Goal: Task Accomplishment & Management: Manage account settings

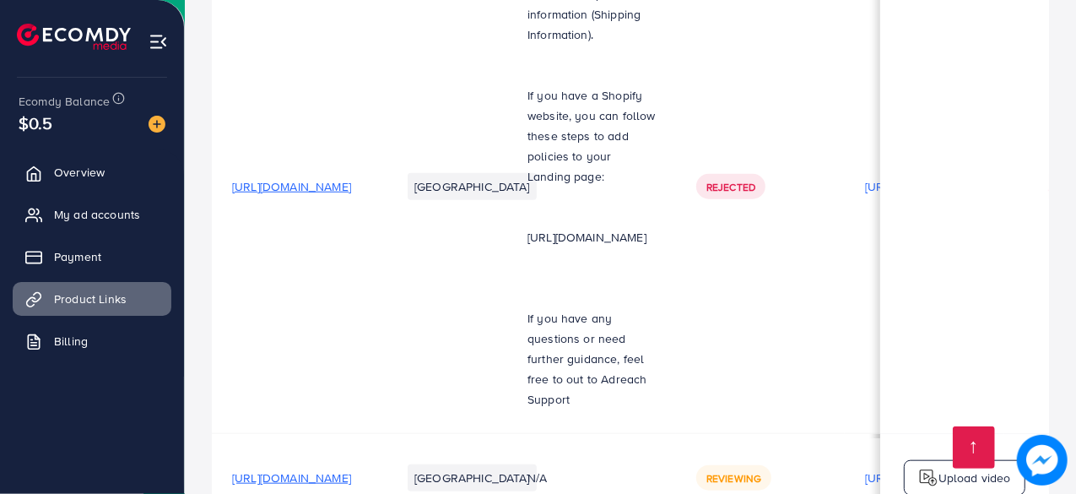
scroll to position [611, 0]
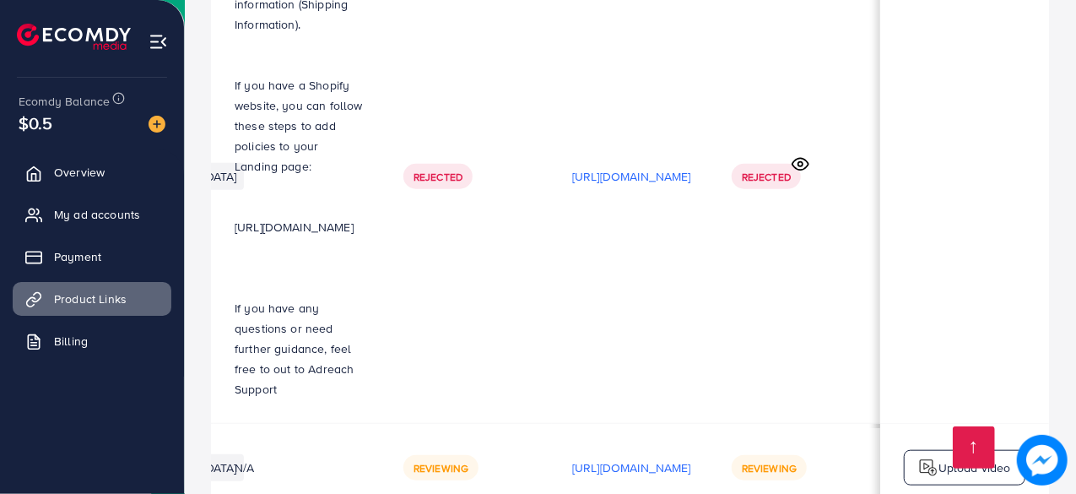
scroll to position [0, 429]
click at [1047, 462] on img at bounding box center [1042, 460] width 51 height 51
click at [1045, 464] on img at bounding box center [1042, 460] width 51 height 51
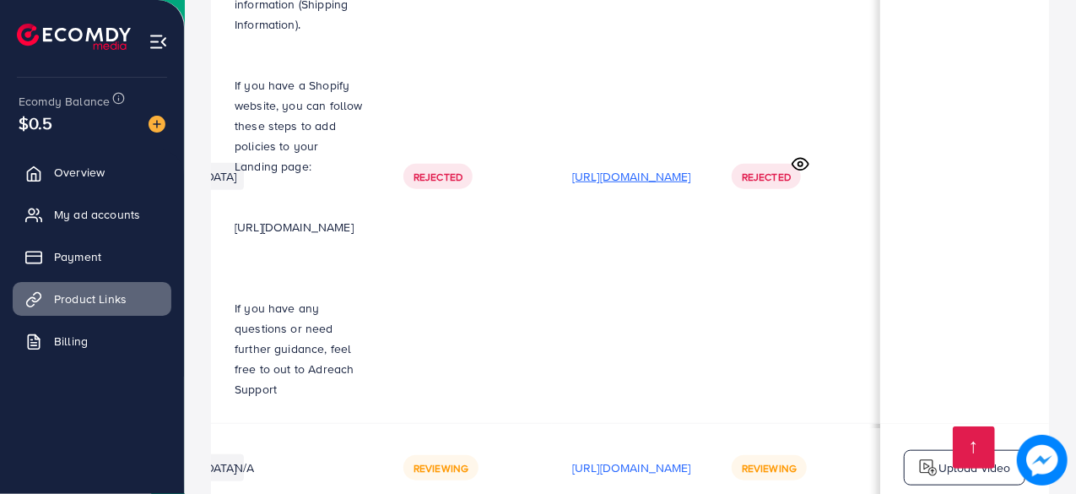
click at [630, 166] on p "[URL][DOMAIN_NAME]" at bounding box center [631, 176] width 119 height 20
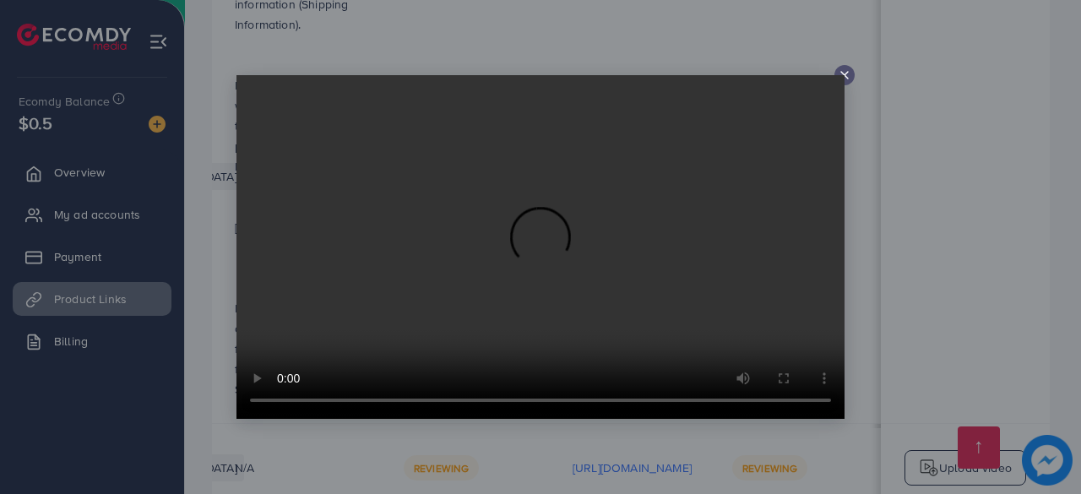
click at [851, 77] on div at bounding box center [844, 75] width 20 height 20
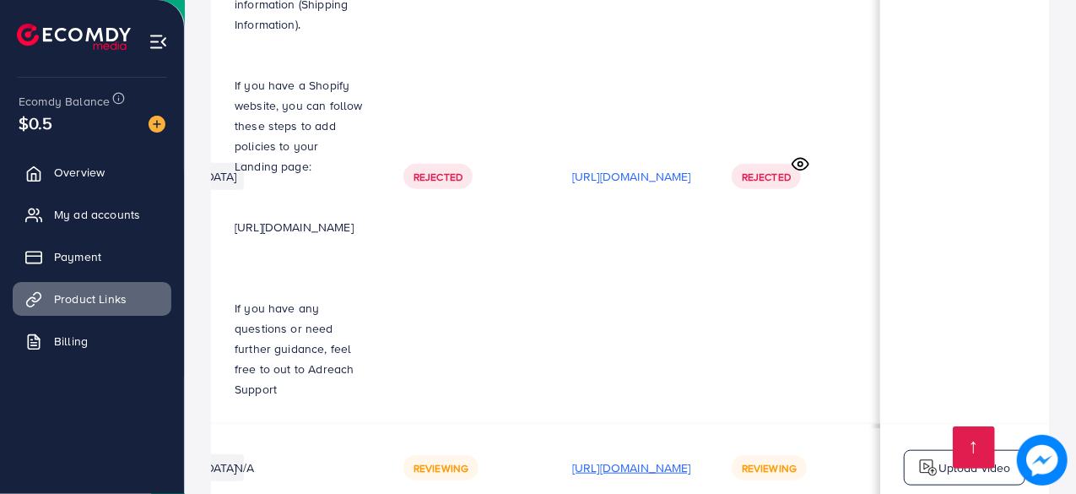
click at [660, 458] on p "[URL][DOMAIN_NAME]" at bounding box center [631, 468] width 119 height 20
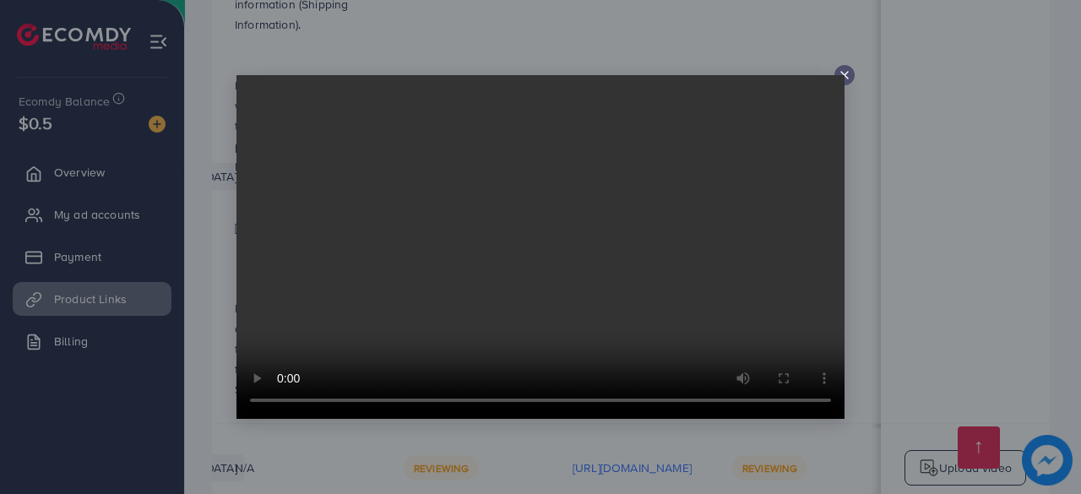
click at [843, 78] on video at bounding box center [540, 247] width 608 height 344
click at [848, 75] on icon at bounding box center [844, 75] width 14 height 14
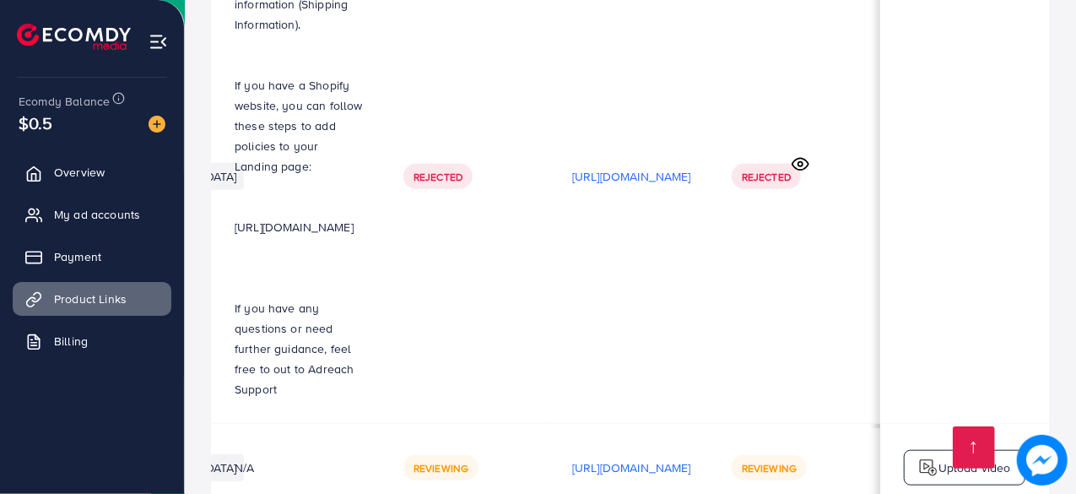
scroll to position [0, 584]
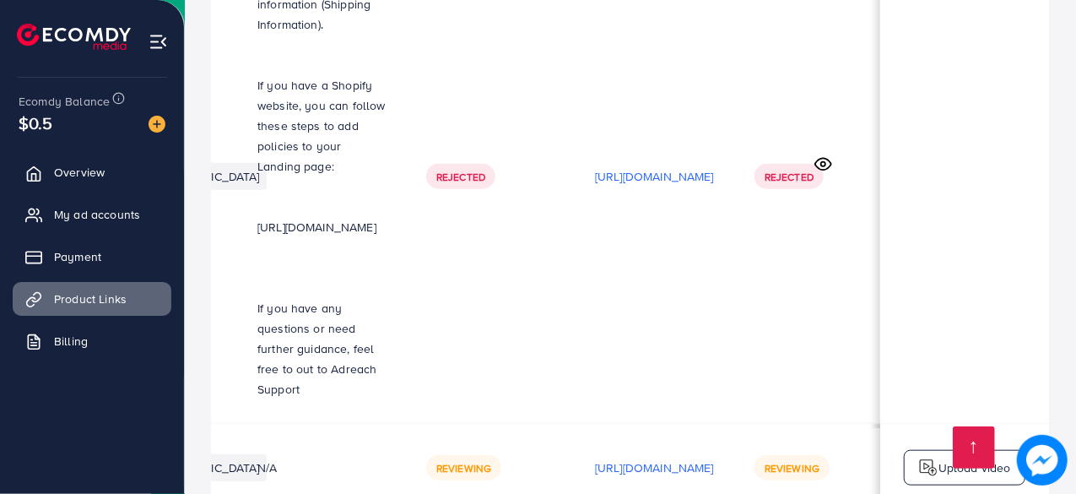
scroll to position [0, 299]
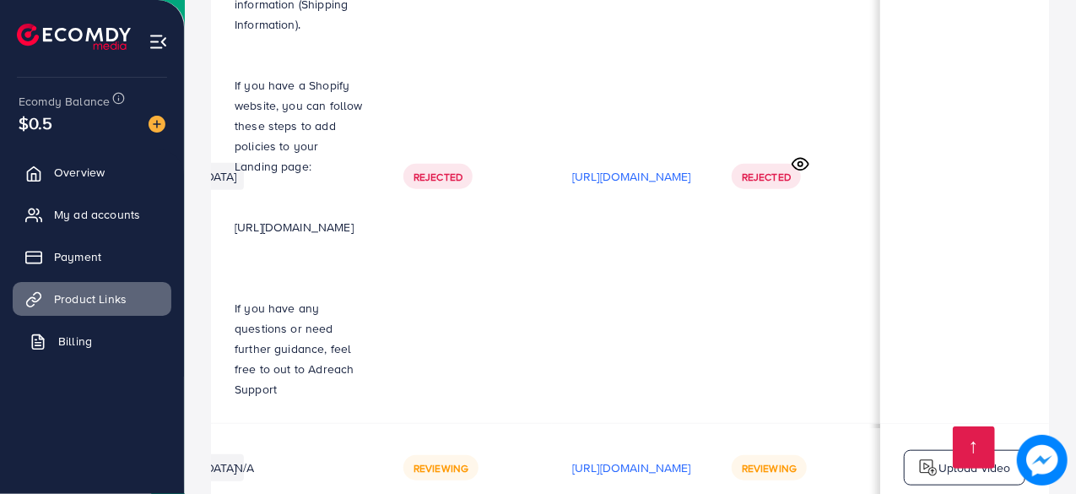
click at [92, 335] on link "Billing" at bounding box center [92, 341] width 159 height 34
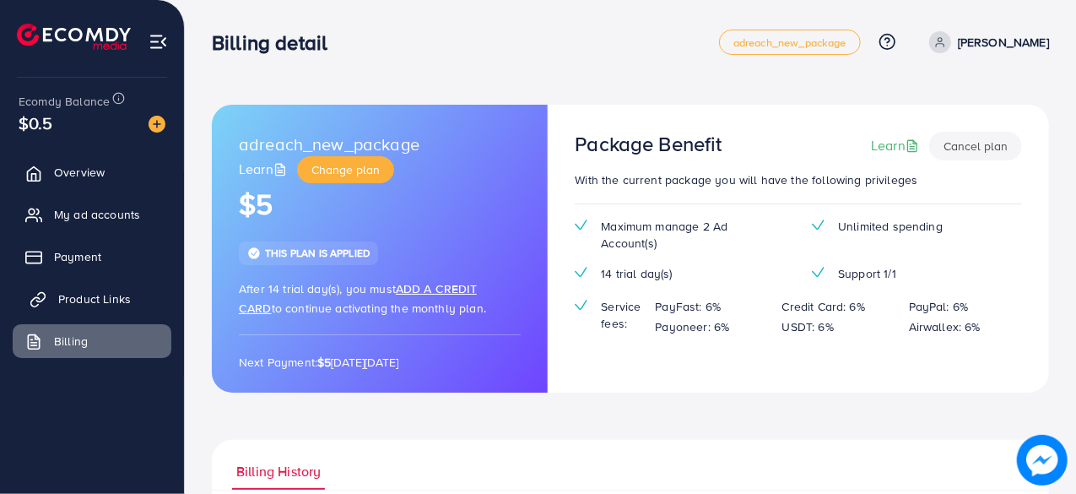
click at [84, 301] on span "Product Links" at bounding box center [94, 298] width 73 height 17
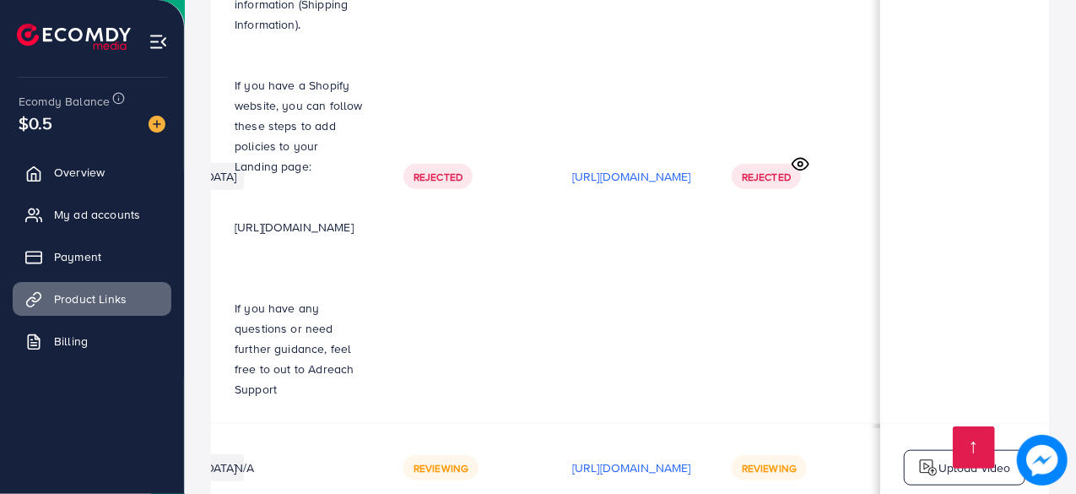
scroll to position [0, 527]
click at [1047, 463] on img at bounding box center [1042, 460] width 51 height 51
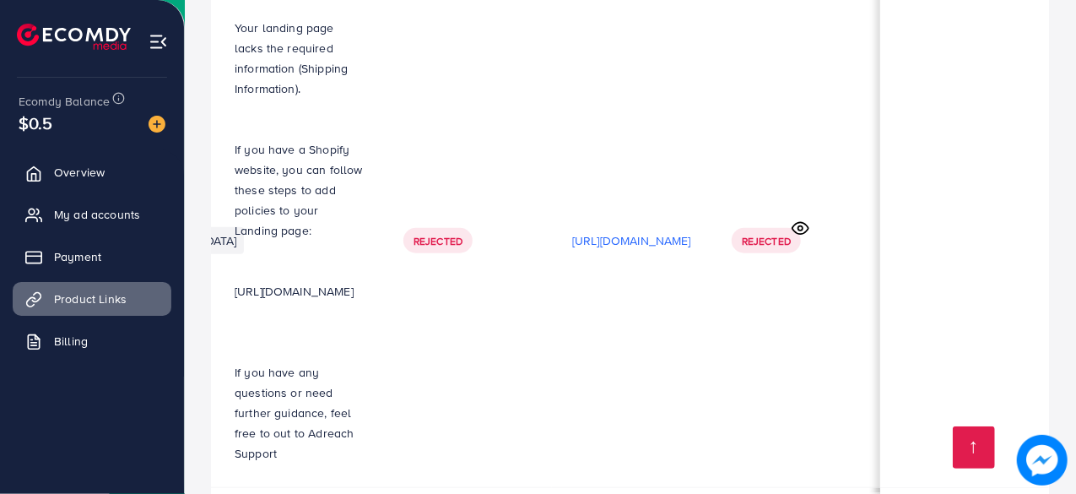
scroll to position [830, 0]
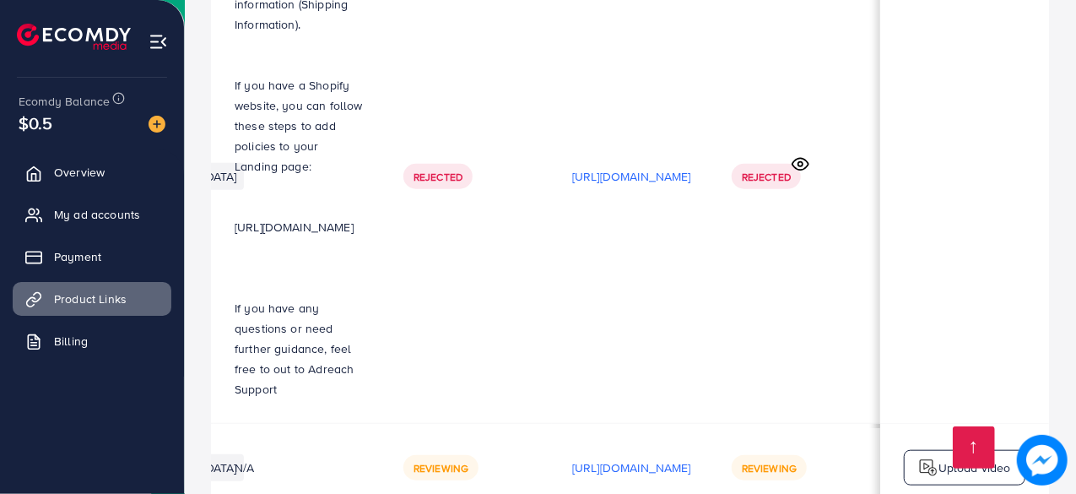
click at [1045, 459] on img at bounding box center [1042, 460] width 51 height 51
type textarea "*"
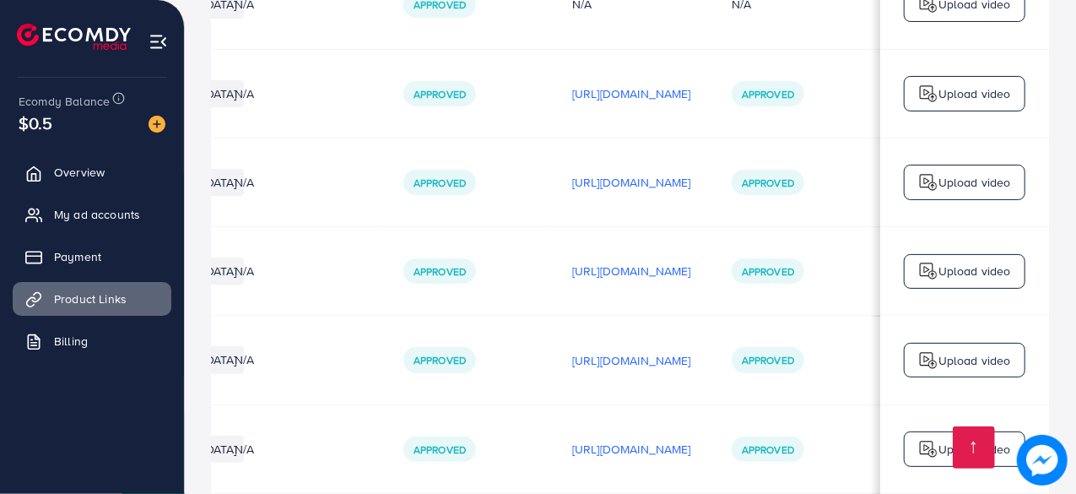
scroll to position [0, 0]
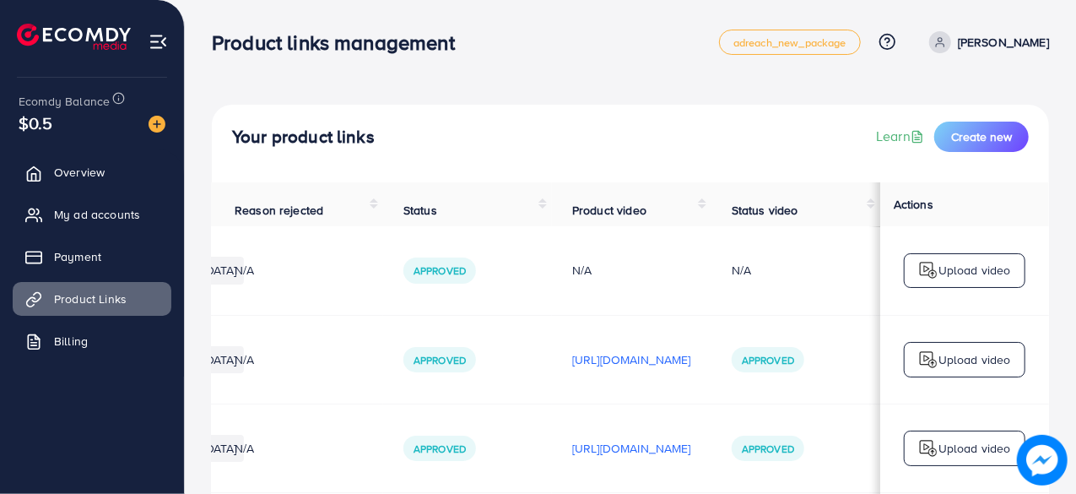
click at [999, 43] on link "[PERSON_NAME]" at bounding box center [986, 42] width 127 height 22
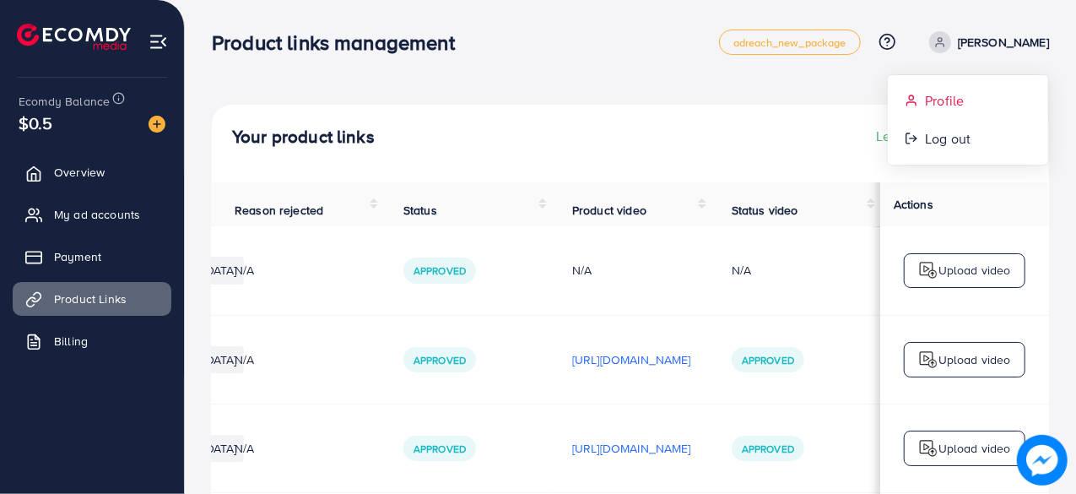
click at [922, 108] on link "Profile" at bounding box center [968, 101] width 160 height 38
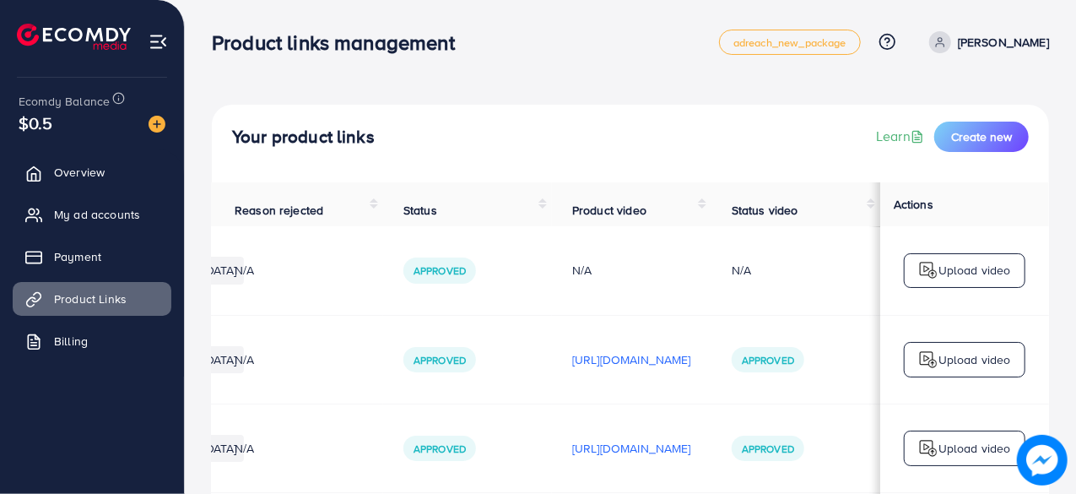
select select "********"
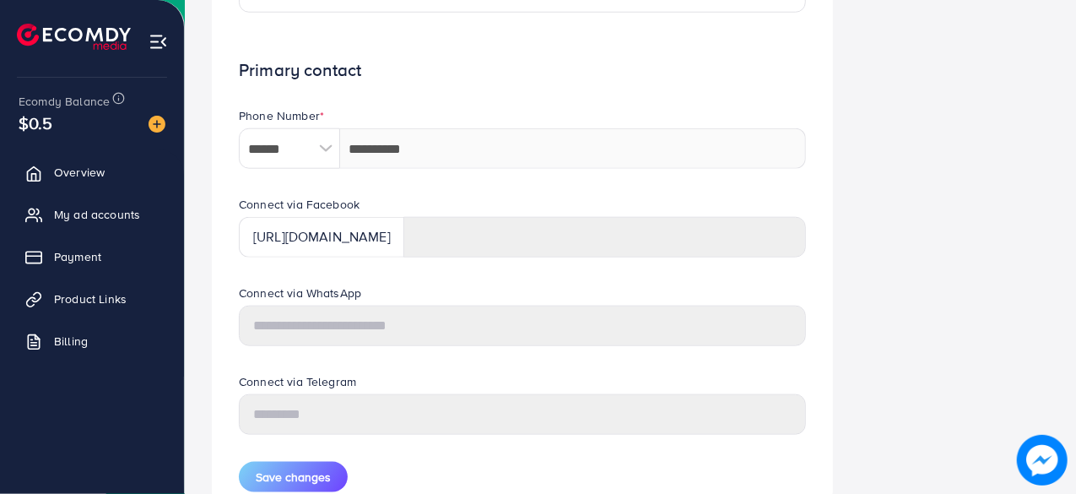
scroll to position [759, 0]
click at [382, 245] on div "https://www.facebook.com/" at bounding box center [321, 238] width 165 height 41
click at [447, 190] on div "Phone Number * ****** A B C D E F G H I J K L M N O P Q R S T U V W X Y Z searc…" at bounding box center [522, 152] width 594 height 89
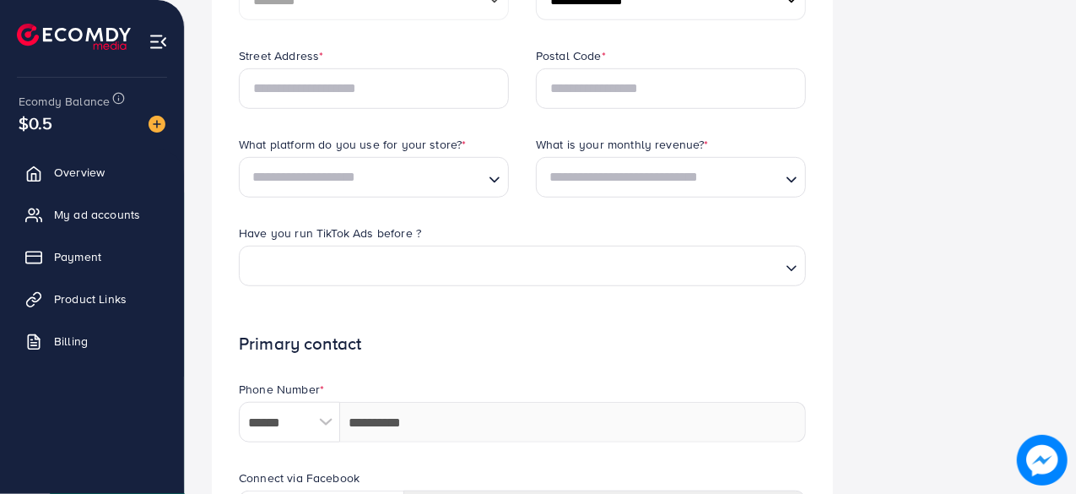
scroll to position [485, 0]
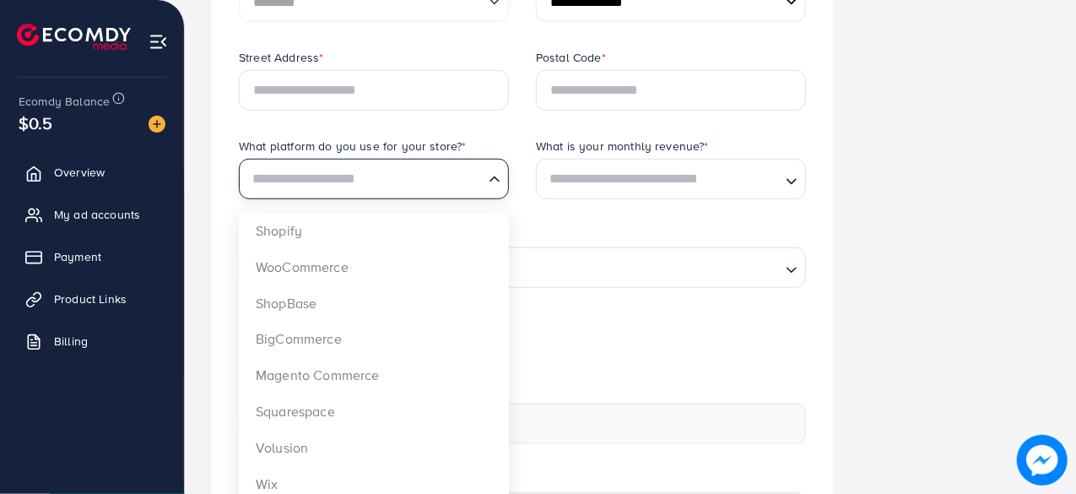
click at [420, 174] on input "Search for option" at bounding box center [364, 178] width 236 height 31
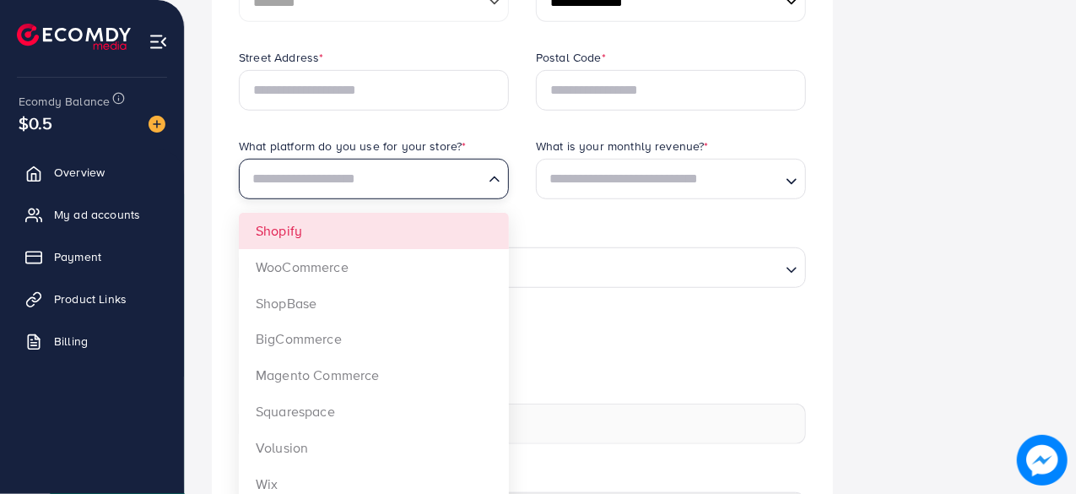
click at [404, 219] on div "What platform do you use for your store? * Loading... Shopify WooCommerce ShopB…" at bounding box center [373, 182] width 297 height 89
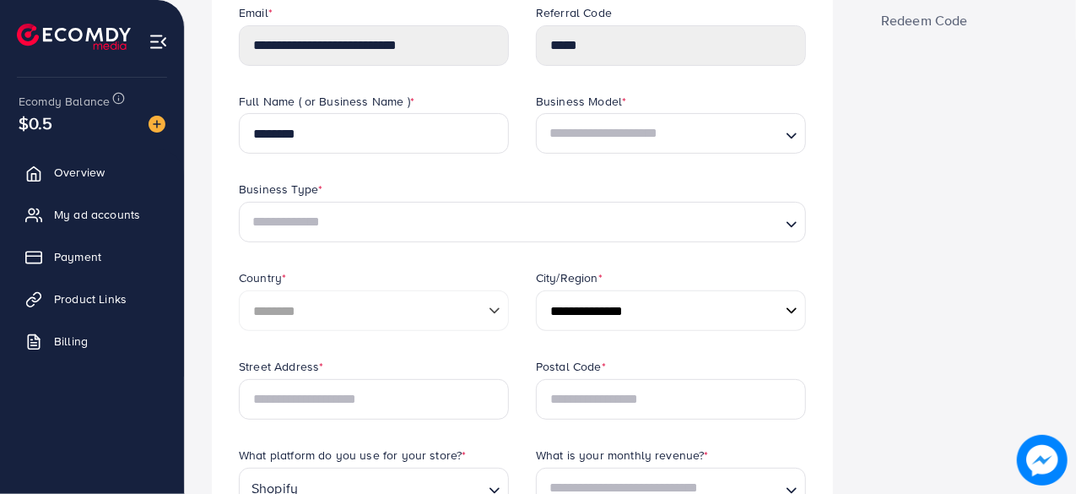
scroll to position [166, 0]
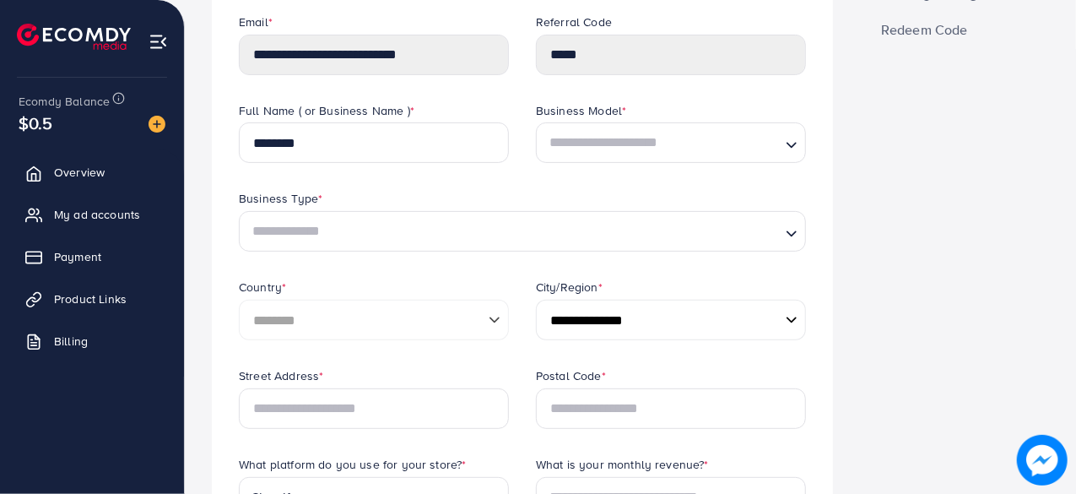
click at [398, 220] on input "Search for option" at bounding box center [512, 231] width 533 height 31
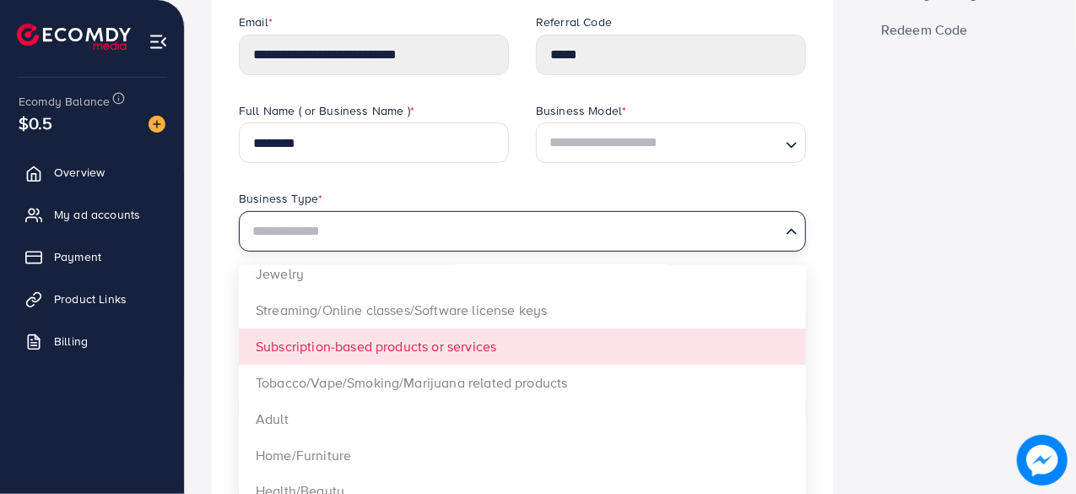
scroll to position [227, 0]
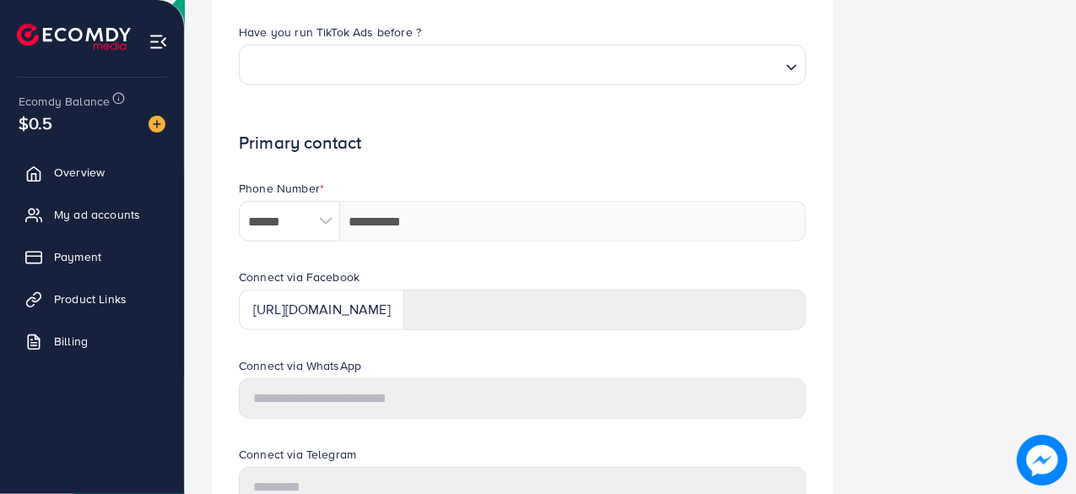
scroll to position [838, 0]
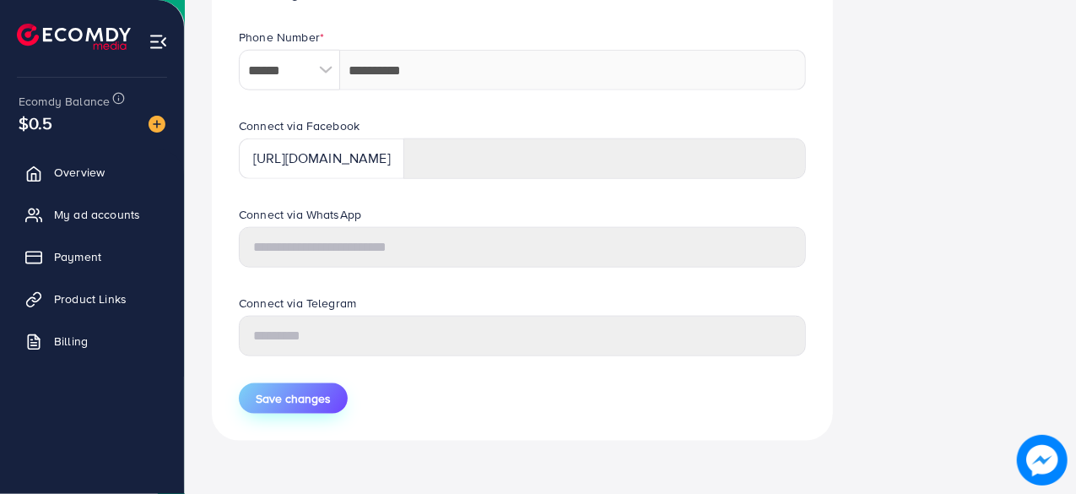
click at [297, 410] on button "Save changes" at bounding box center [293, 398] width 109 height 30
click at [301, 410] on button "Save changes" at bounding box center [293, 398] width 109 height 30
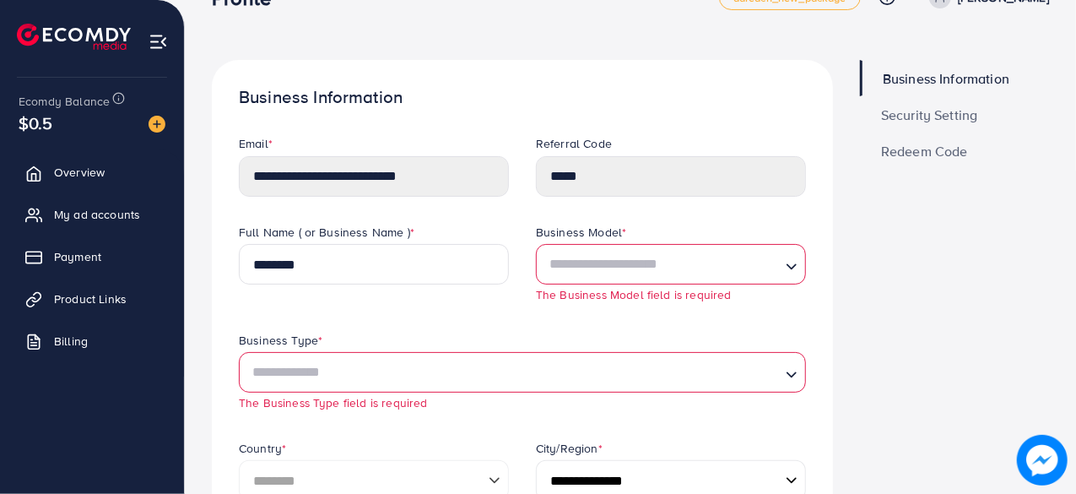
scroll to position [0, 0]
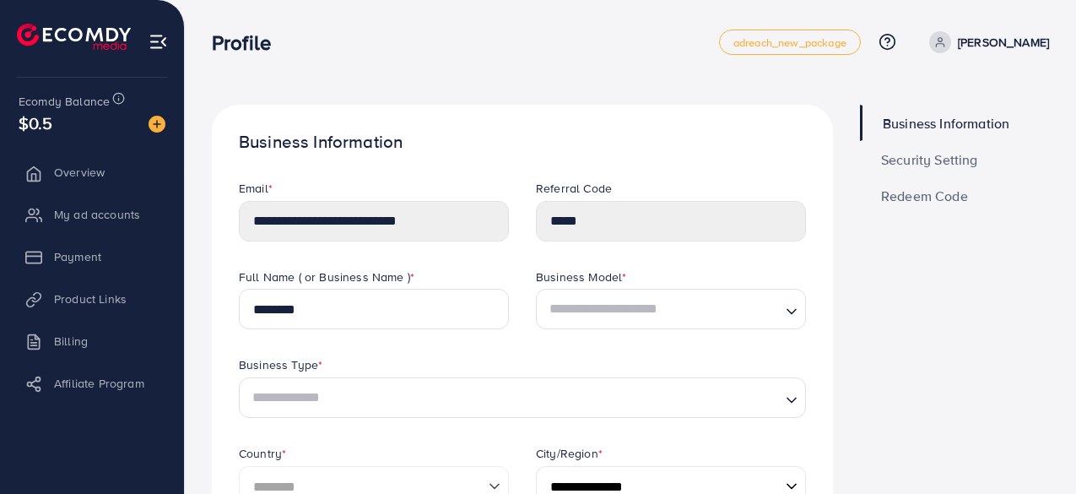
select select "********"
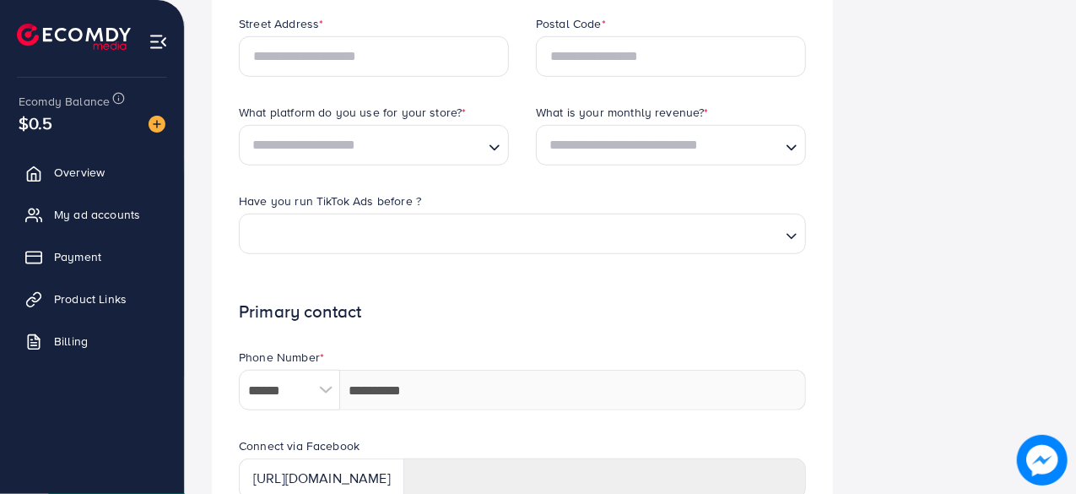
scroll to position [524, 0]
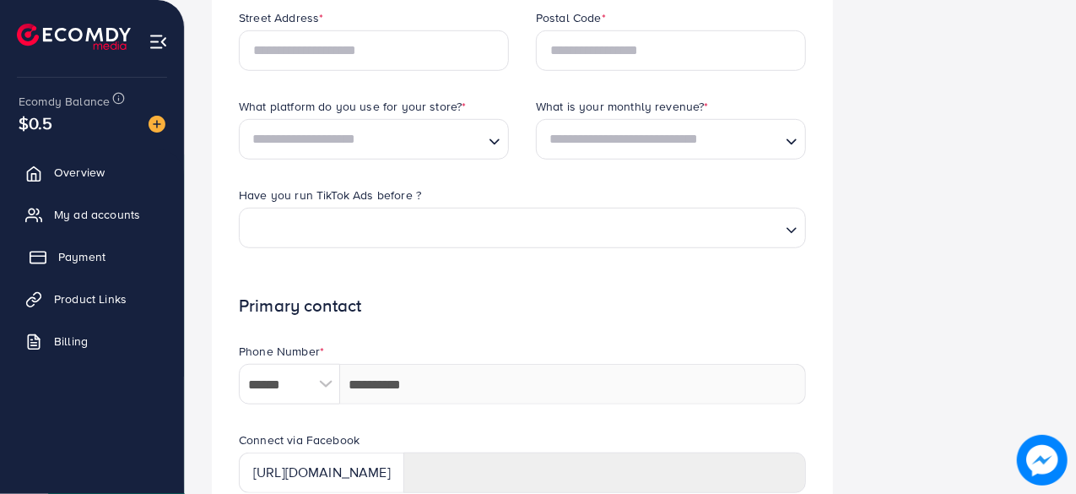
click at [111, 254] on link "Payment" at bounding box center [92, 257] width 159 height 34
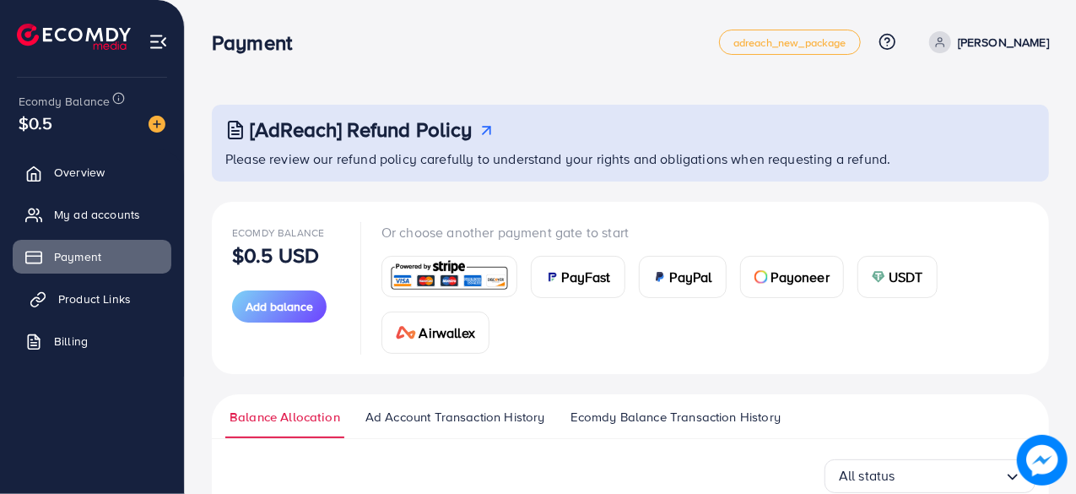
click at [111, 300] on span "Product Links" at bounding box center [94, 298] width 73 height 17
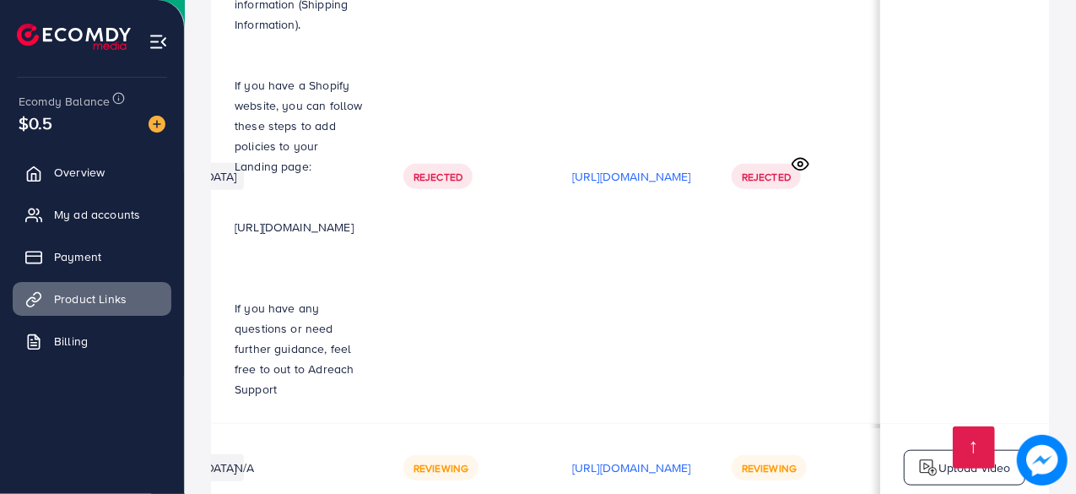
scroll to position [0, 392]
click at [122, 222] on span "My ad accounts" at bounding box center [101, 214] width 86 height 17
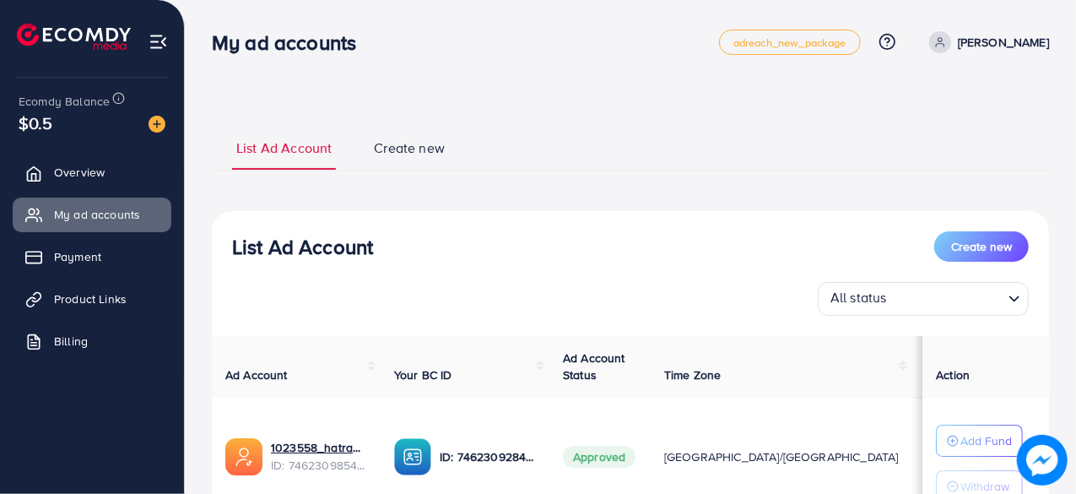
scroll to position [142, 0]
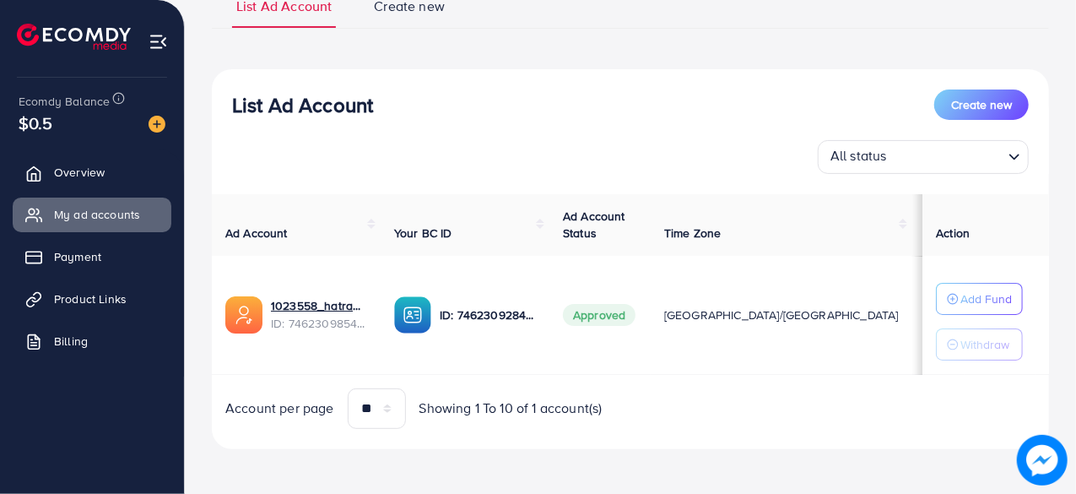
click at [404, 21] on link "Create new" at bounding box center [409, 12] width 79 height 31
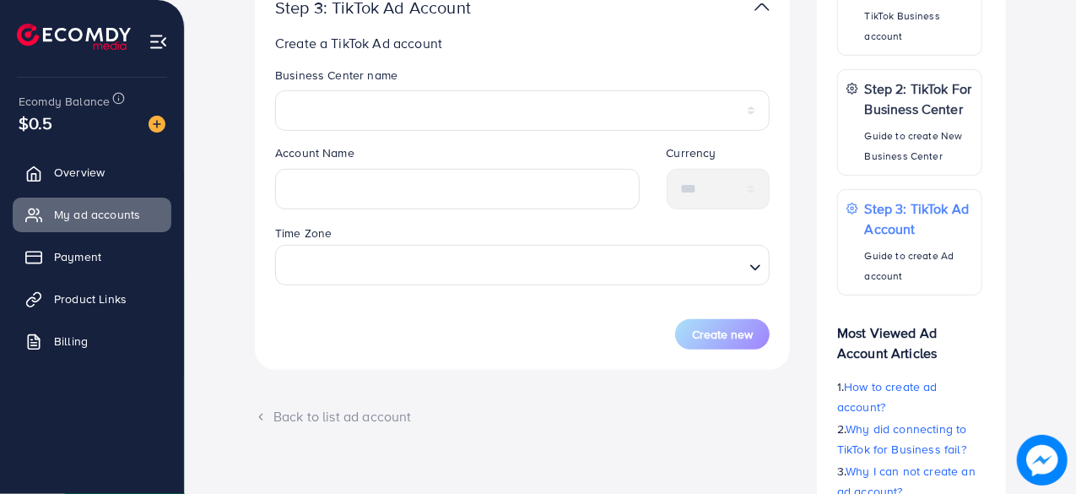
scroll to position [398, 0]
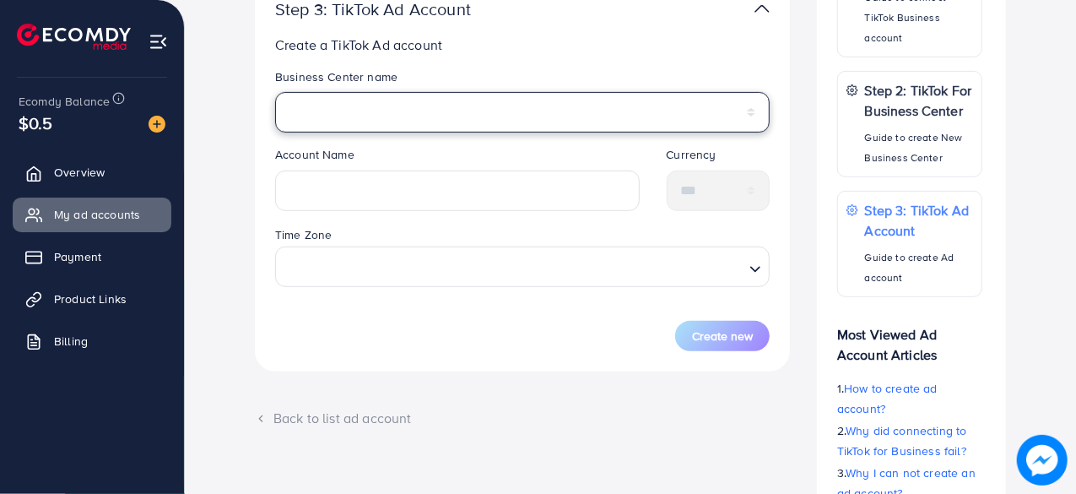
click at [504, 114] on select "**********" at bounding box center [522, 112] width 495 height 41
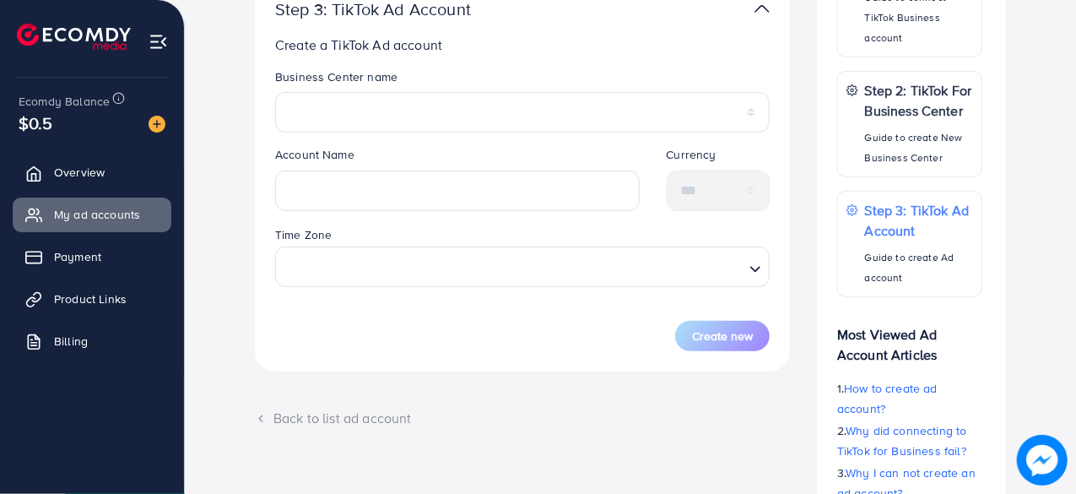
click at [382, 414] on div "Back to list ad account" at bounding box center [522, 418] width 535 height 19
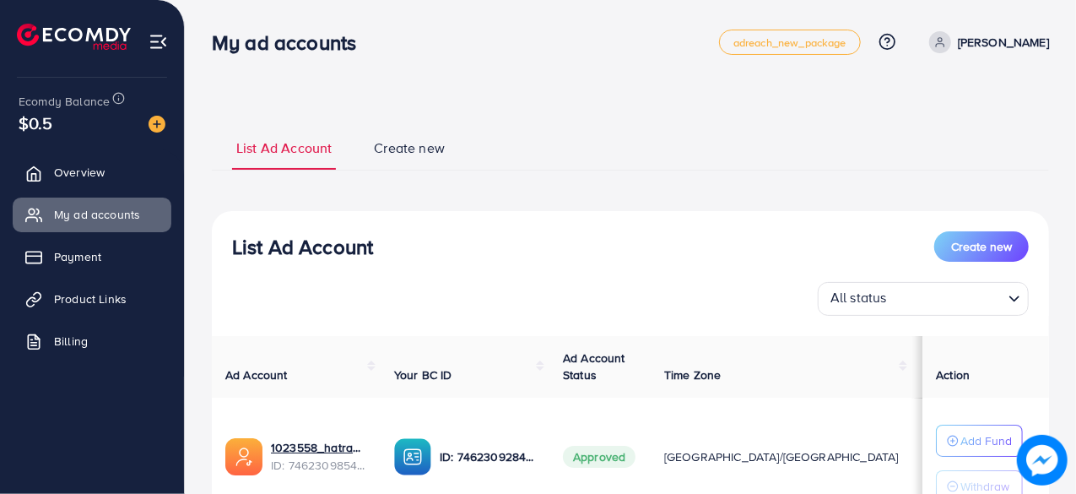
scroll to position [142, 0]
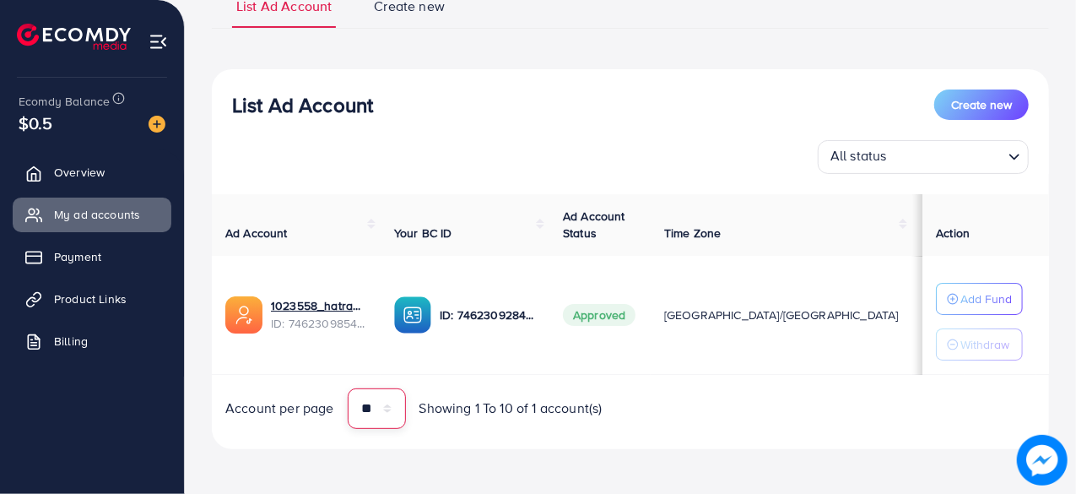
click at [404, 413] on select "** ** ** ***" at bounding box center [377, 408] width 58 height 41
click at [348, 388] on select "** ** ** ***" at bounding box center [377, 408] width 58 height 41
click at [400, 409] on select "** ** ** ***" at bounding box center [377, 408] width 58 height 41
click at [348, 388] on select "** ** ** ***" at bounding box center [377, 408] width 58 height 41
drag, startPoint x: 394, startPoint y: 433, endPoint x: 393, endPoint y: 423, distance: 10.2
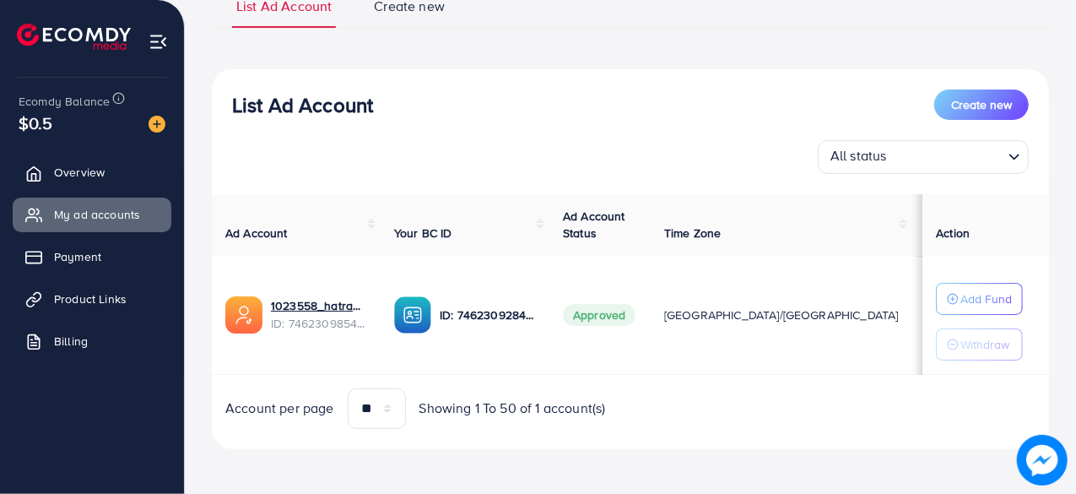
click at [394, 431] on div "List Ad Account Create new All status Loading... Ad Account Your BC ID Ad Accou…" at bounding box center [630, 259] width 837 height 380
drag, startPoint x: 393, startPoint y: 419, endPoint x: 397, endPoint y: 403, distance: 16.4
click at [393, 416] on select "** ** ** ***" at bounding box center [377, 408] width 58 height 41
select select "***"
click at [348, 388] on select "** ** ** ***" at bounding box center [377, 408] width 58 height 41
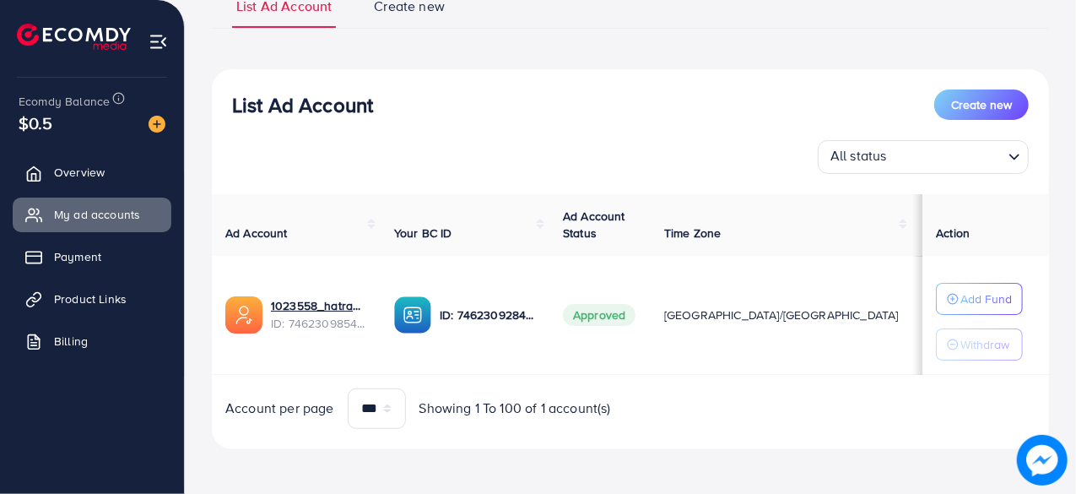
click at [915, 119] on div "List Ad Account Create new" at bounding box center [630, 104] width 797 height 30
click at [942, 161] on input "Search for option" at bounding box center [947, 157] width 110 height 26
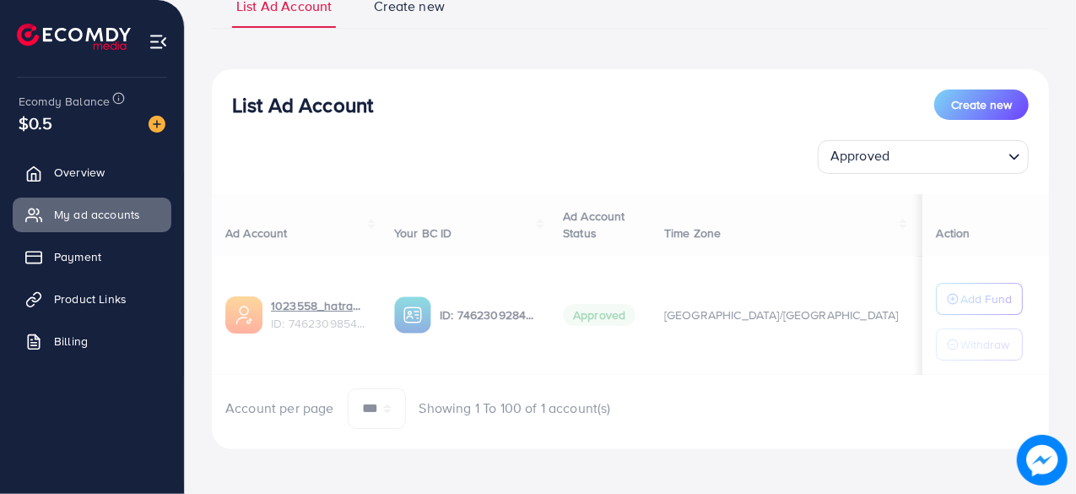
click at [910, 231] on div "List Ad Account Create new Approved Loading... All status Approved Not Approved…" at bounding box center [630, 259] width 837 height 380
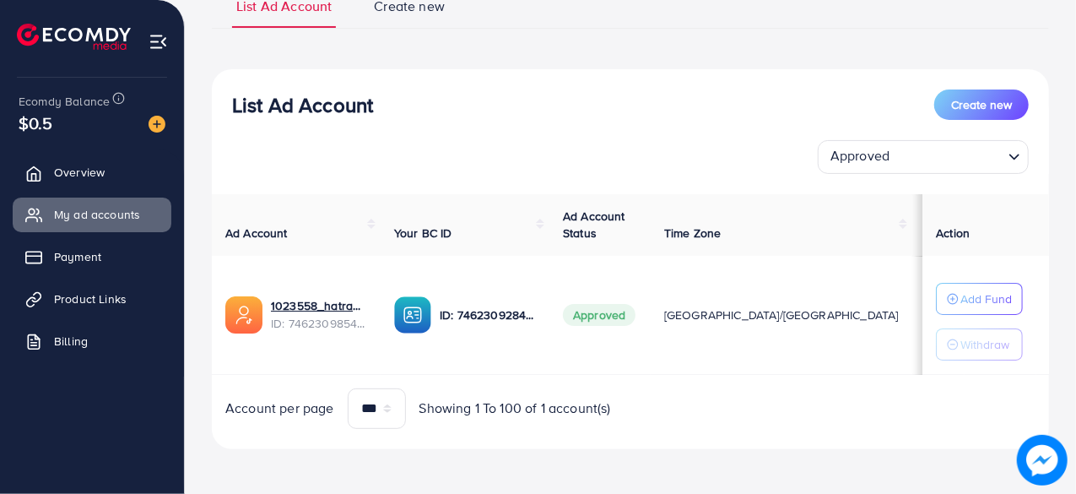
click at [913, 178] on div "List Ad Account Create new Approved Loading... Ad Account Your BC ID Ad Account…" at bounding box center [630, 259] width 837 height 380
click at [914, 171] on div "Approved Loading..." at bounding box center [923, 157] width 211 height 34
click at [452, 303] on div "7462309284634918929" at bounding box center [509, 285] width 146 height 38
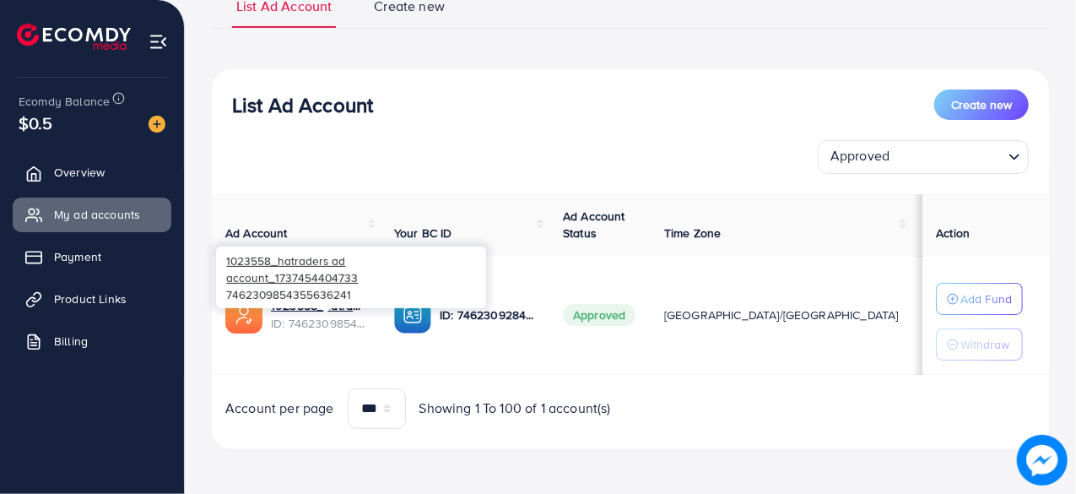
click at [339, 315] on span "ID: 7462309854355636241" at bounding box center [319, 323] width 96 height 17
click at [340, 305] on link "1023558_hatraders ad account_1737454404733" at bounding box center [319, 305] width 96 height 17
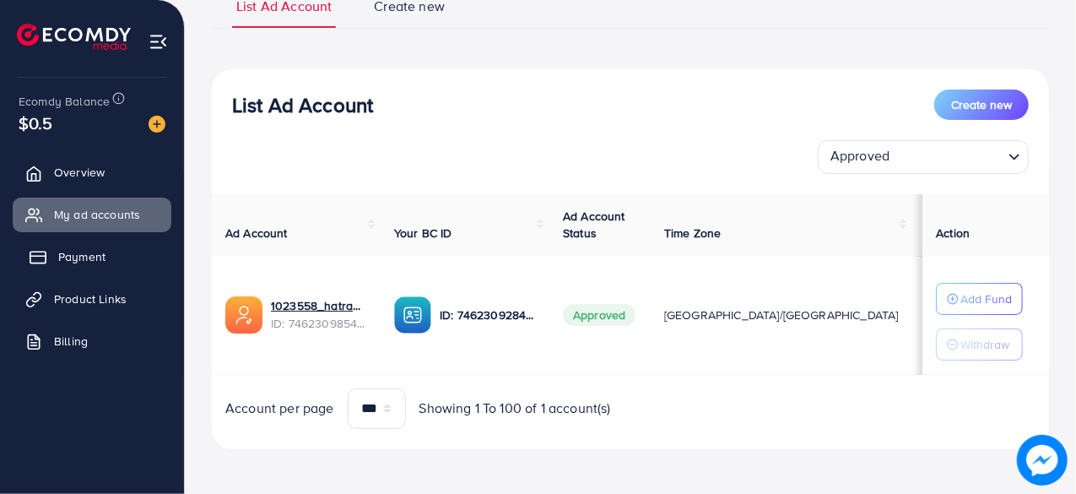
click at [74, 239] on ul "Overview My ad accounts Payment Product Links Billing" at bounding box center [92, 262] width 184 height 227
click at [76, 245] on link "Payment" at bounding box center [92, 257] width 159 height 34
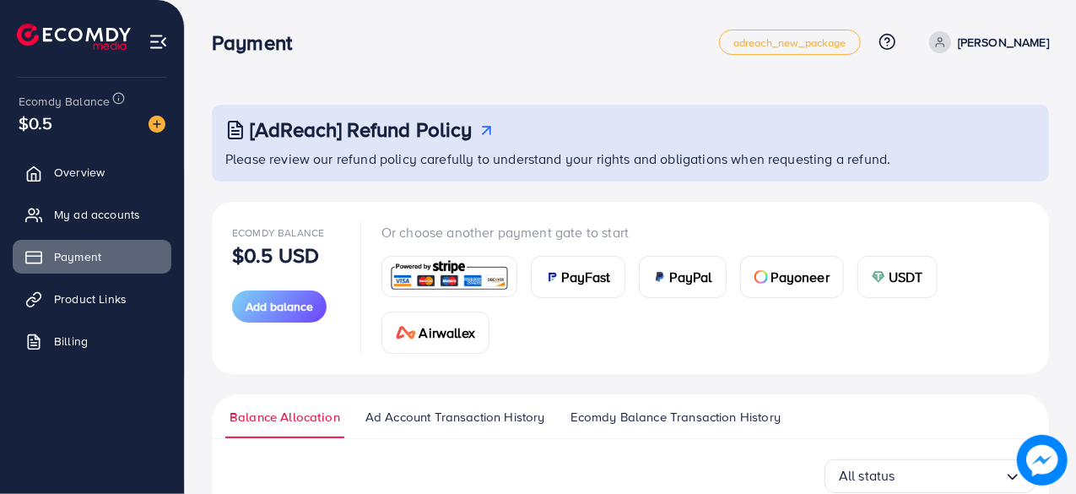
scroll to position [263, 0]
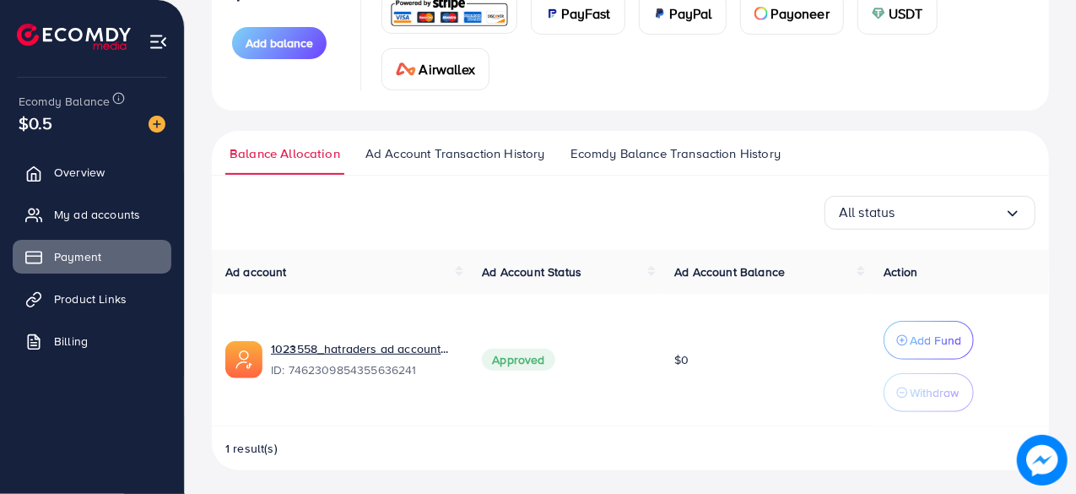
click at [420, 165] on link "Ad Account Transaction History" at bounding box center [455, 159] width 188 height 30
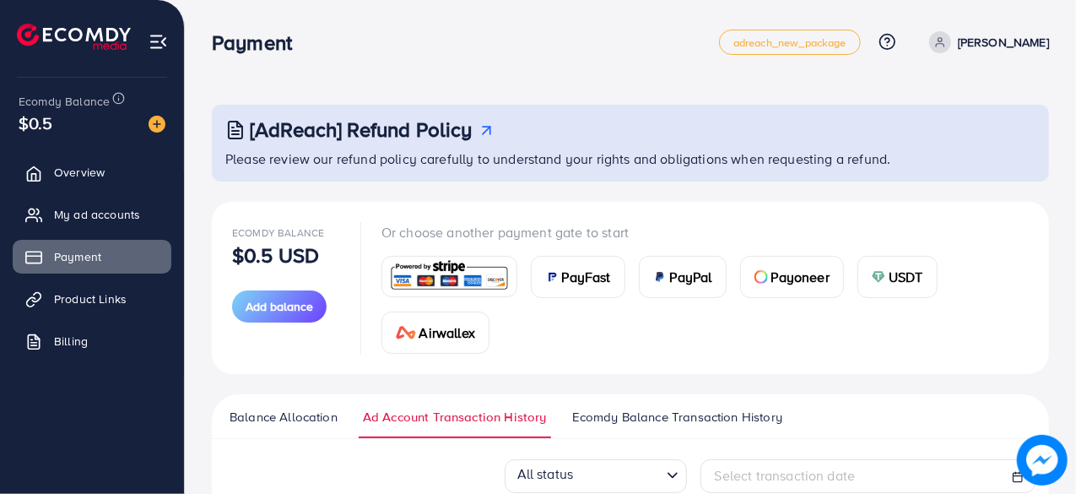
click at [603, 411] on span "Ecomdy Balance Transaction History" at bounding box center [677, 417] width 210 height 19
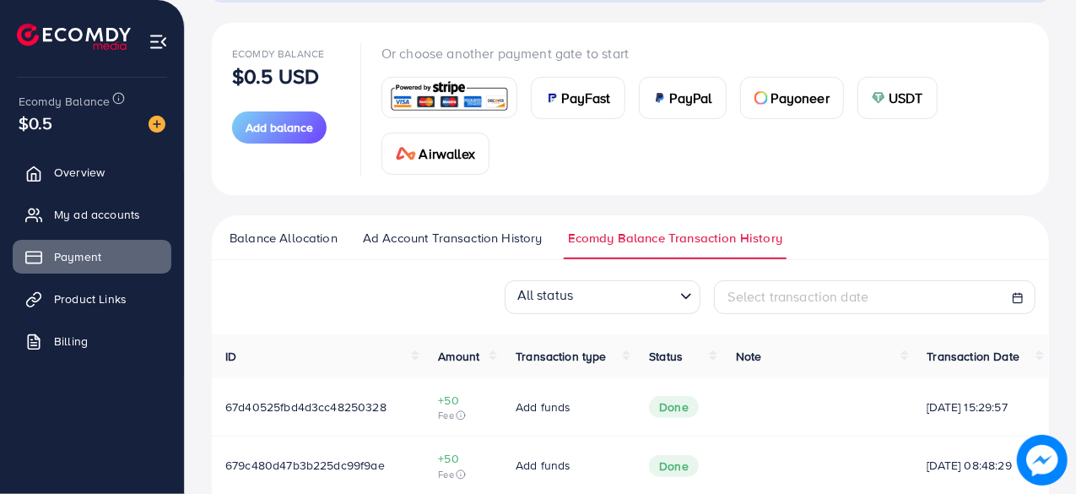
scroll to position [272, 0]
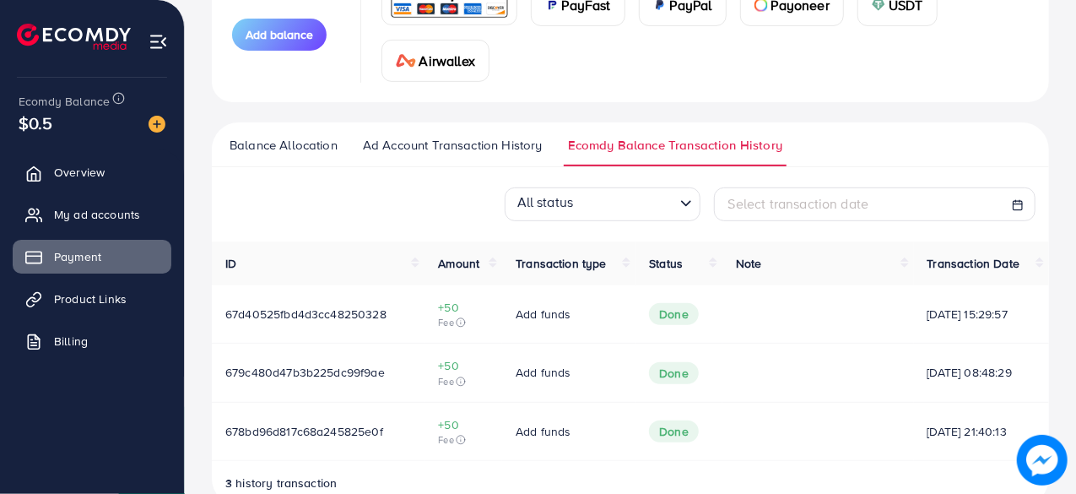
click at [382, 160] on link "Ad Account Transaction History" at bounding box center [453, 151] width 188 height 30
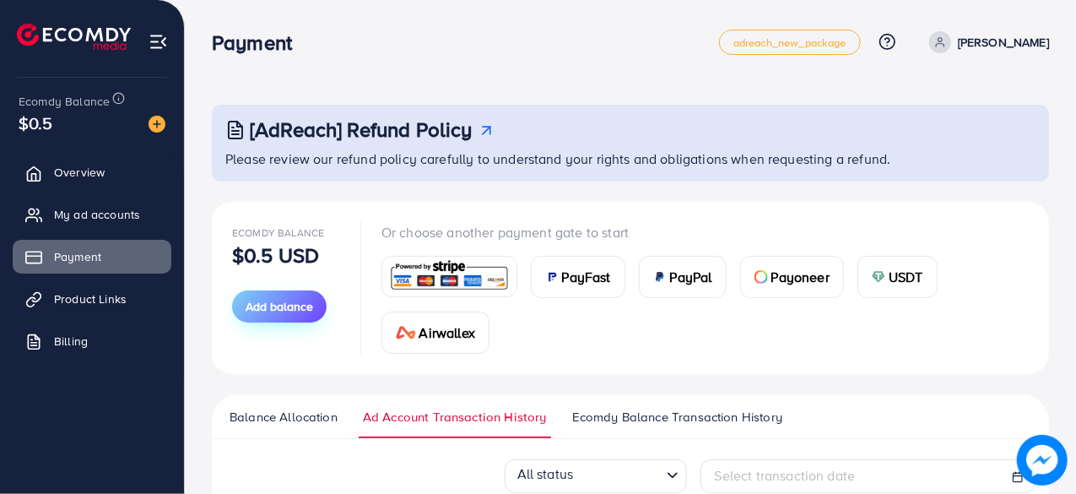
click at [294, 312] on span "Add balance" at bounding box center [280, 306] width 68 height 17
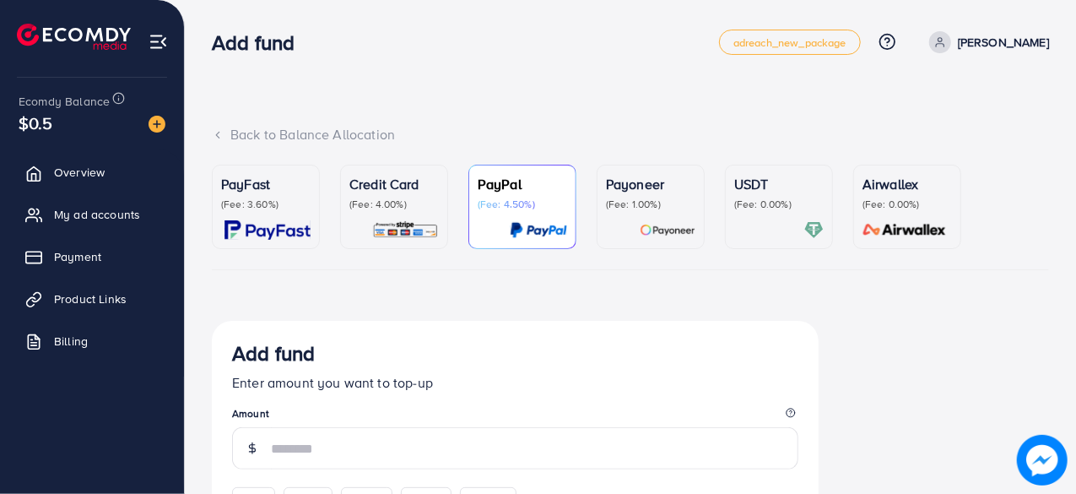
click at [225, 131] on div "Back to Balance Allocation" at bounding box center [630, 134] width 837 height 19
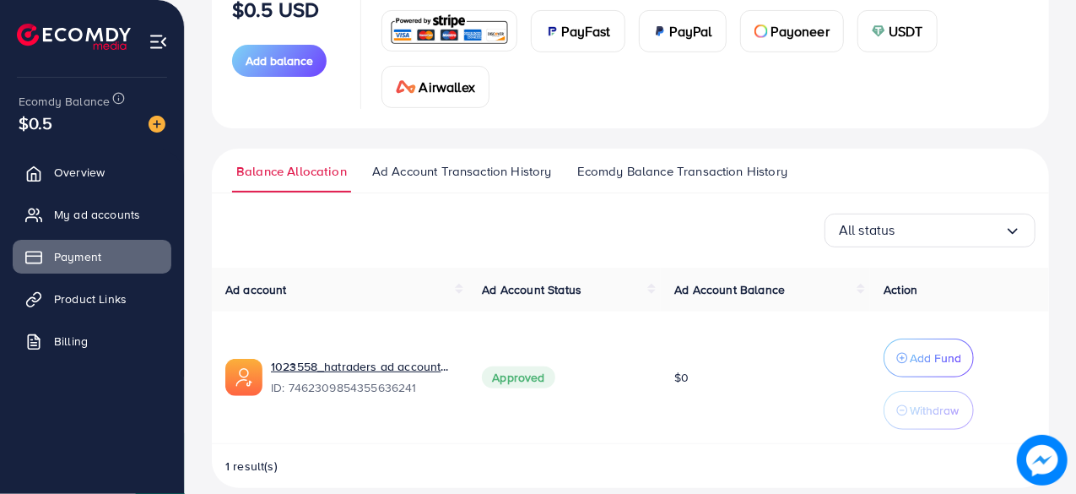
scroll to position [263, 0]
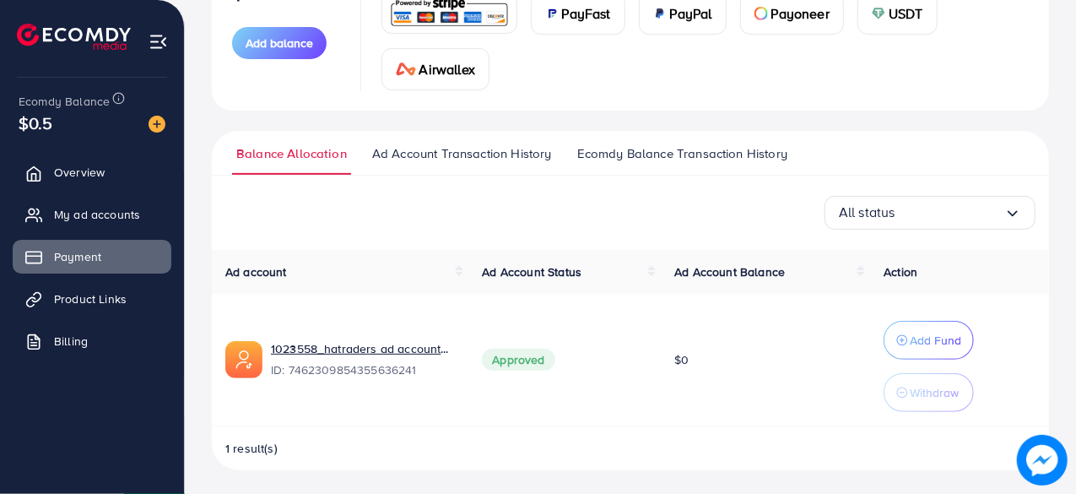
click at [1006, 222] on div "All status Loading..." at bounding box center [930, 213] width 211 height 34
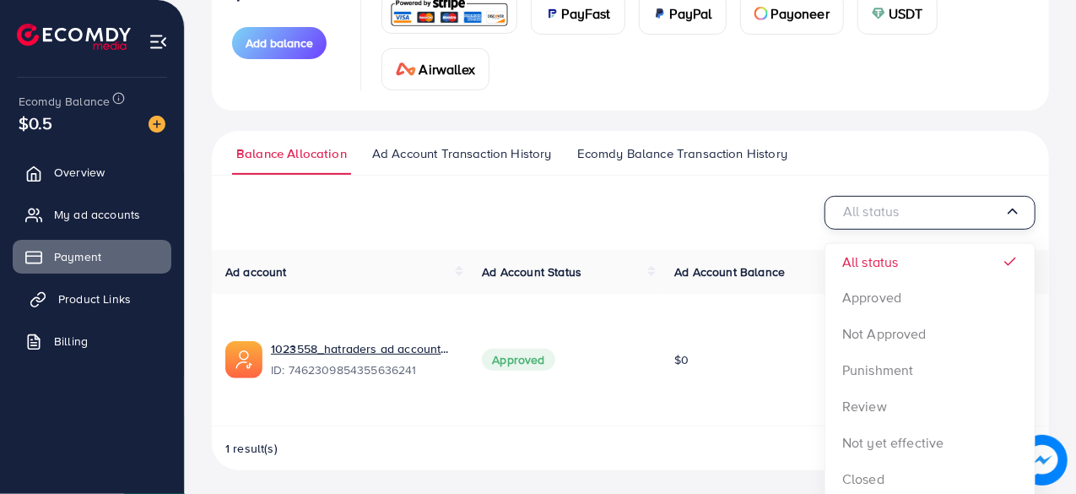
click at [103, 310] on link "Product Links" at bounding box center [92, 299] width 159 height 34
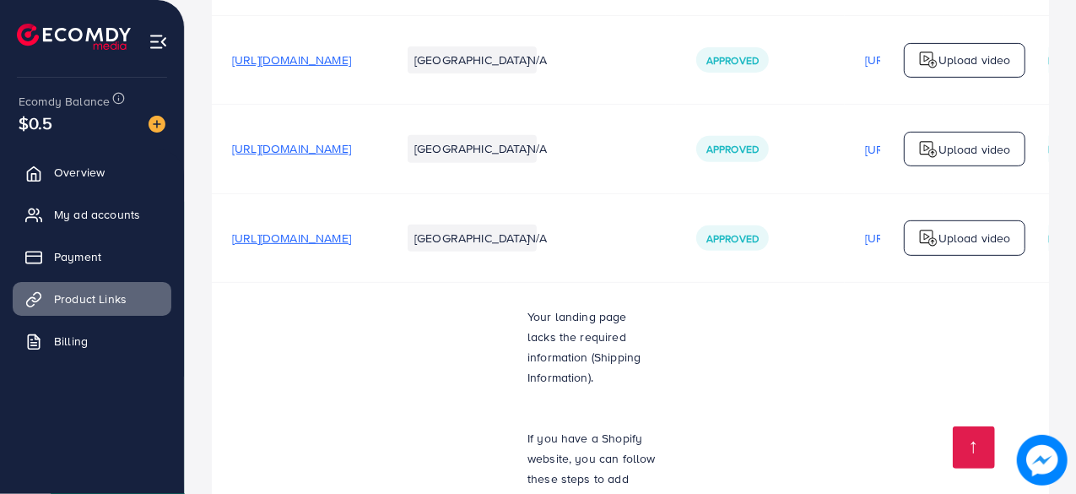
scroll to position [478, 0]
click at [55, 163] on link "Overview" at bounding box center [92, 172] width 159 height 34
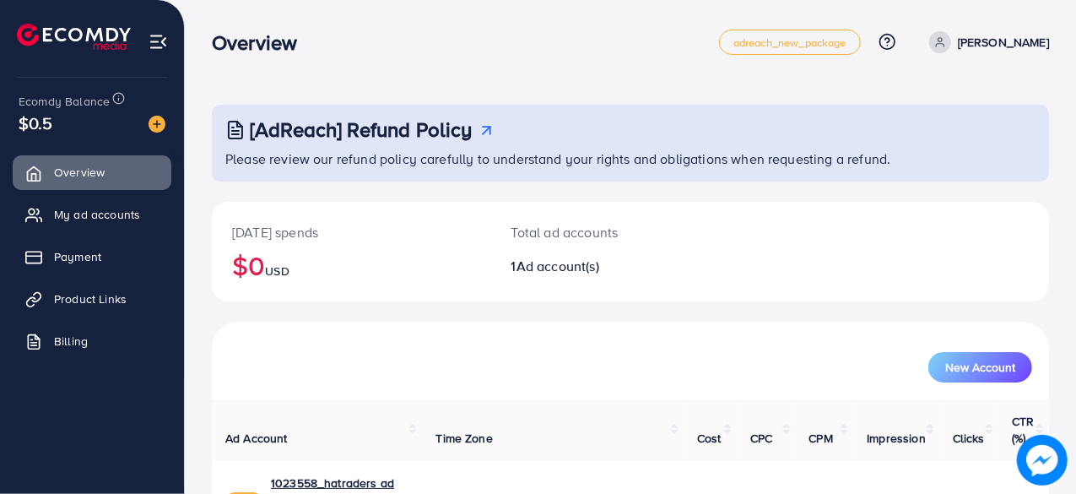
scroll to position [86, 0]
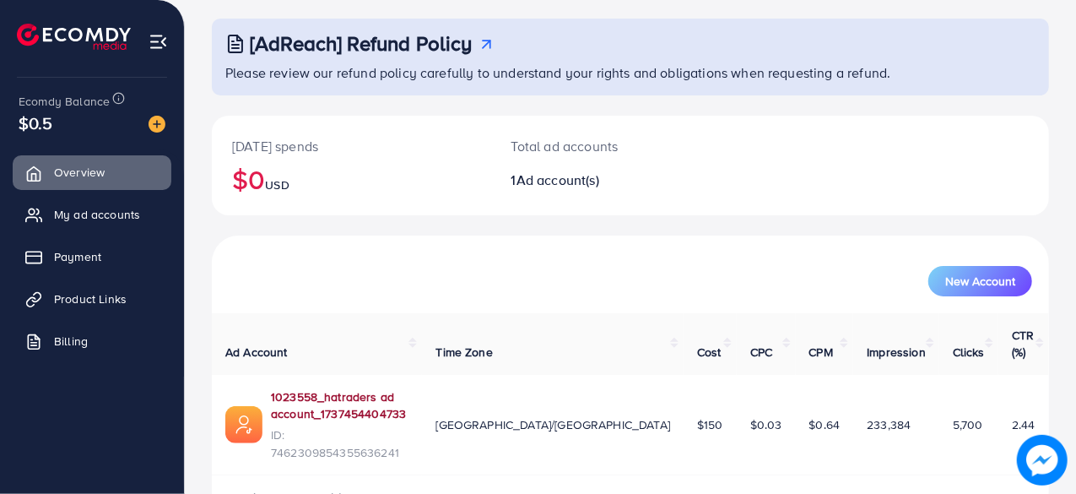
click at [355, 388] on link "1023558_hatraders ad account_1737454404733" at bounding box center [340, 405] width 138 height 35
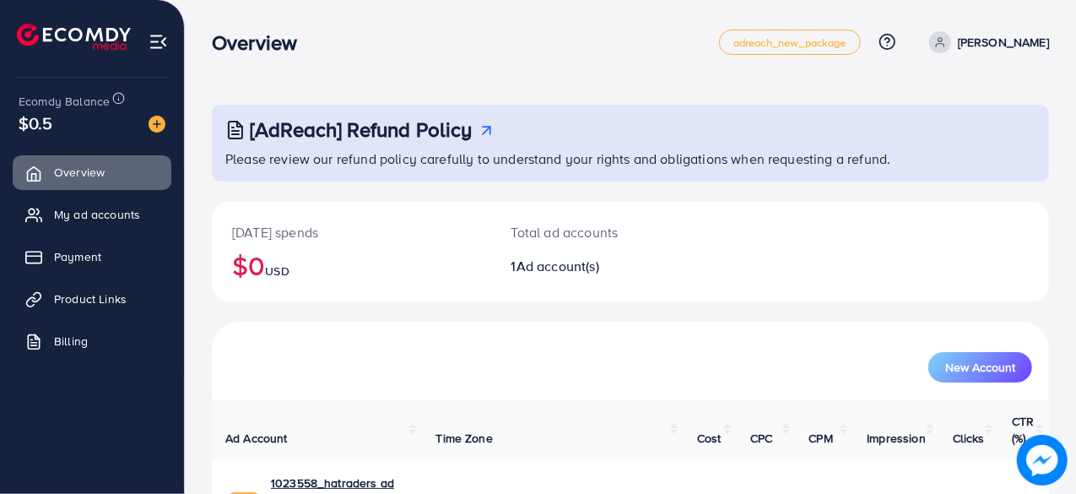
click at [469, 126] on h3 "[AdReach] Refund Policy" at bounding box center [361, 129] width 223 height 24
click at [120, 231] on ul "Overview My ad accounts Payment Product Links Billing" at bounding box center [92, 262] width 184 height 227
click at [135, 219] on span "My ad accounts" at bounding box center [101, 214] width 86 height 17
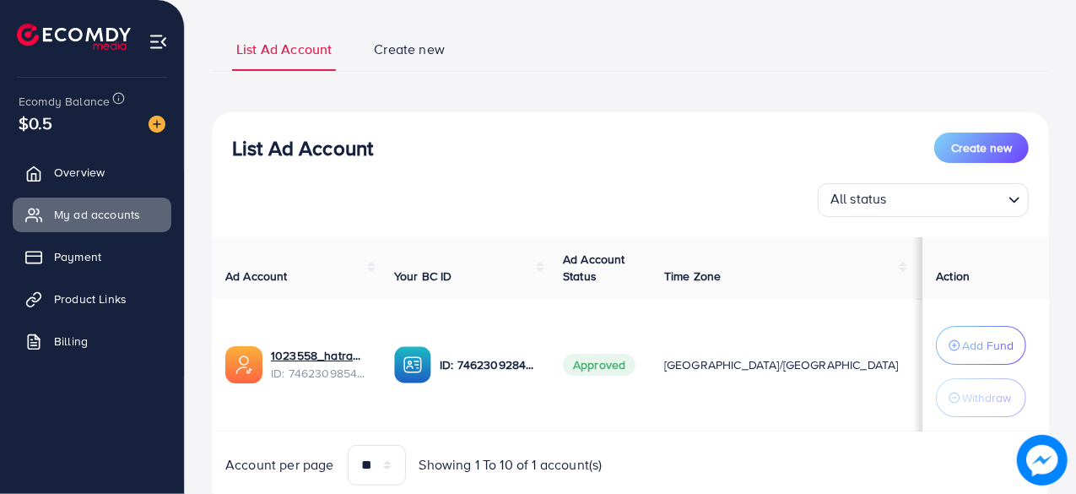
scroll to position [102, 0]
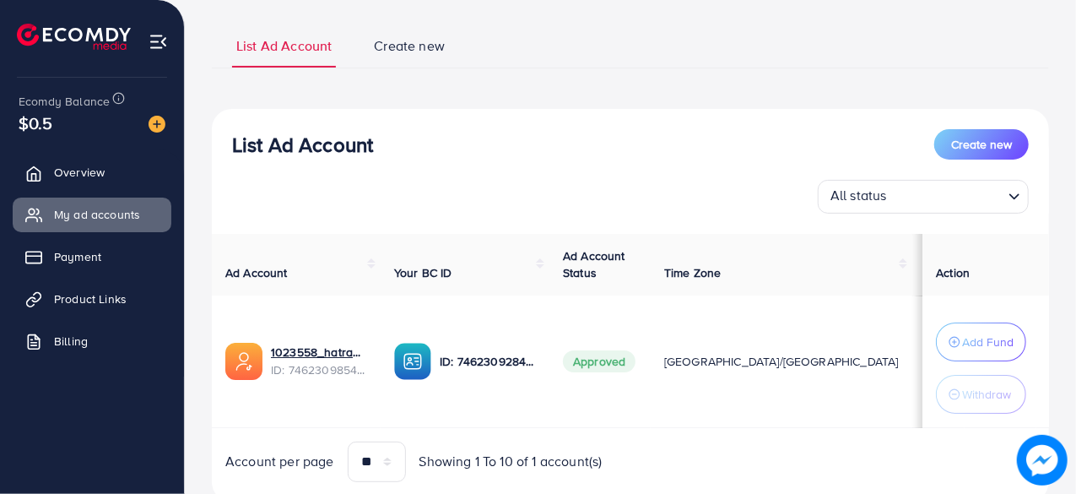
click at [651, 366] on td "Approved" at bounding box center [600, 361] width 101 height 133
drag, startPoint x: 687, startPoint y: 388, endPoint x: 641, endPoint y: 385, distance: 46.6
click at [641, 385] on tr "1023558_hatraders ad account_1737454404733 ID: 7462309854355636241 ID: 74623092…" at bounding box center [687, 361] width 951 height 133
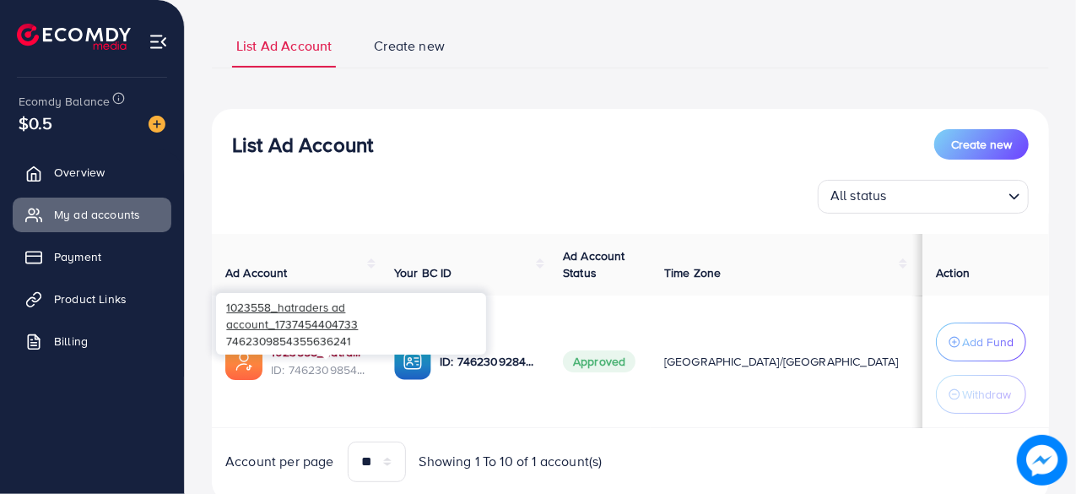
click at [331, 349] on link "1023558_hatraders ad account_1737454404733" at bounding box center [319, 352] width 96 height 17
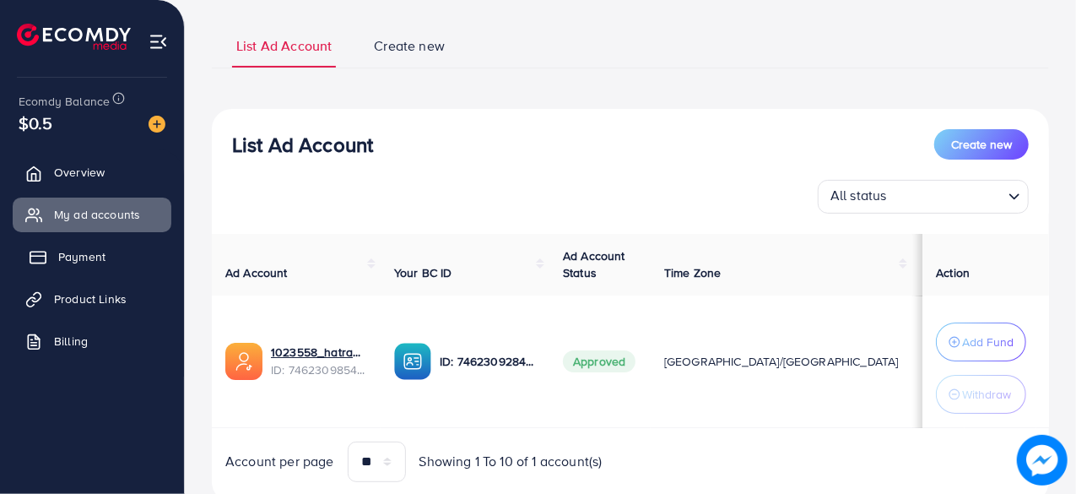
click at [103, 251] on span "Payment" at bounding box center [81, 256] width 47 height 17
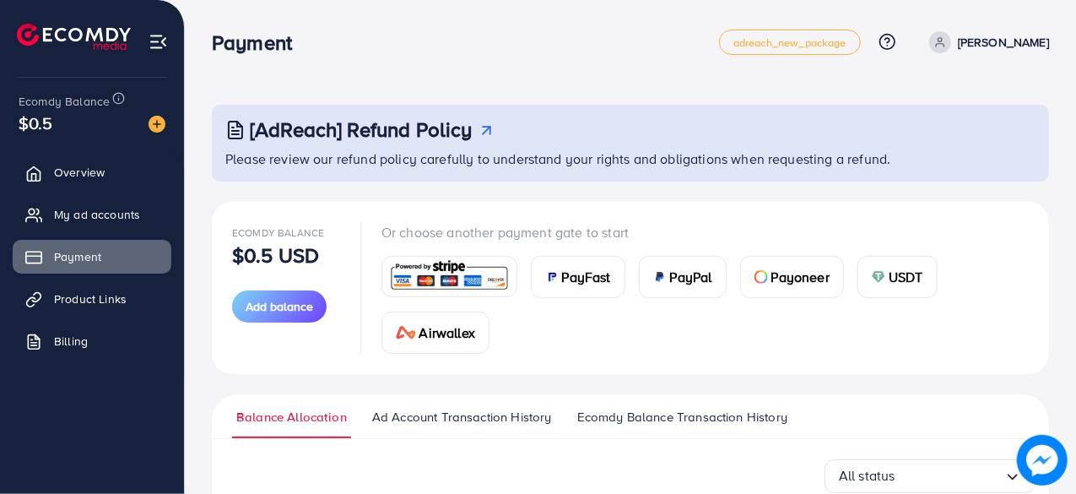
scroll to position [263, 0]
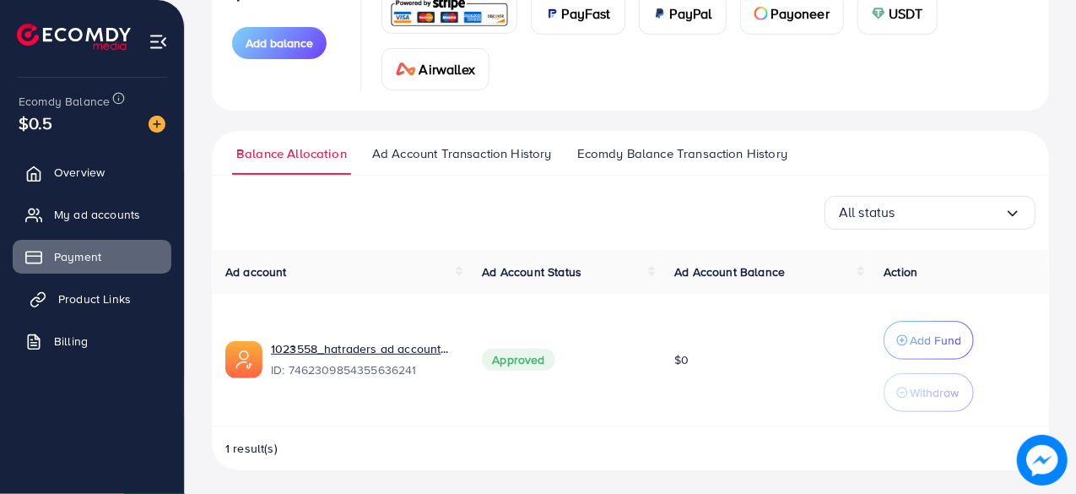
click at [47, 301] on link "Product Links" at bounding box center [92, 299] width 159 height 34
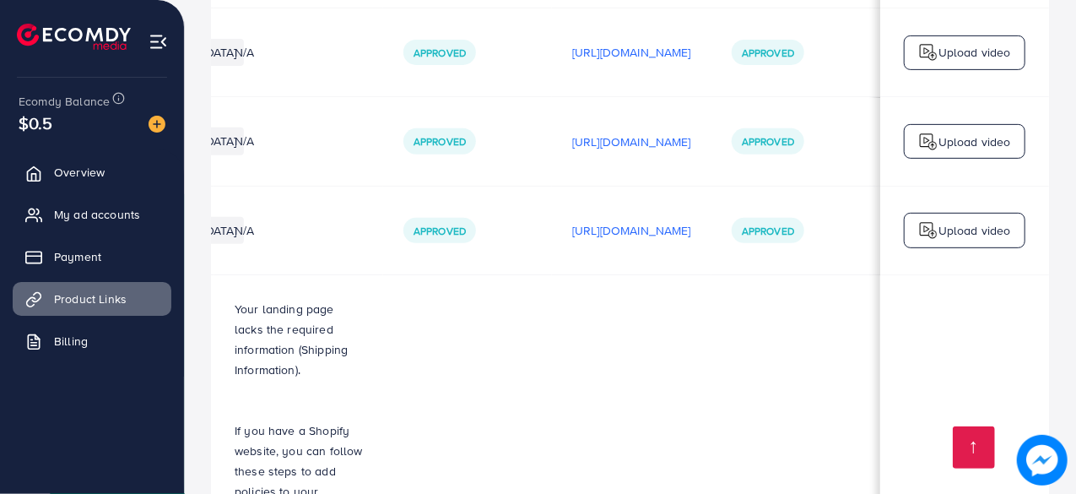
scroll to position [830, 0]
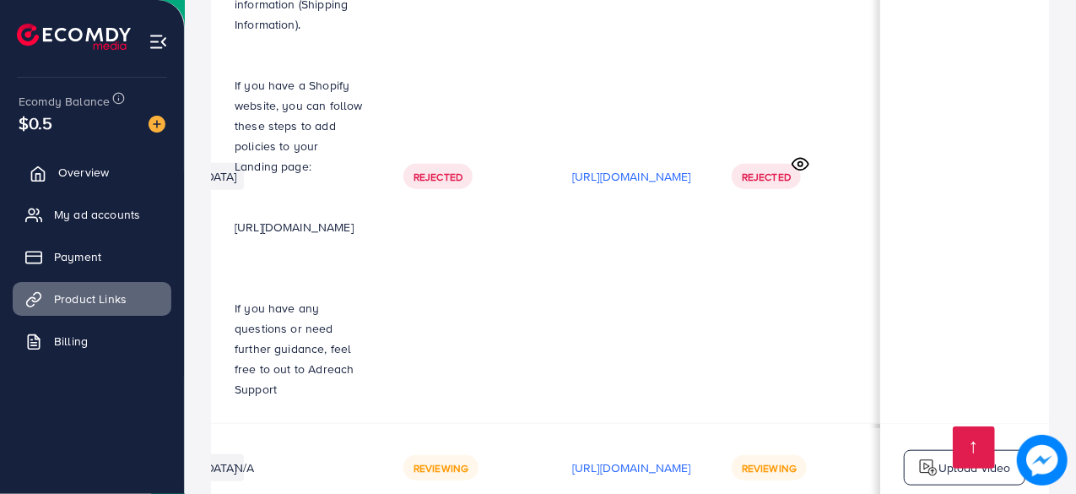
click at [133, 182] on link "Overview" at bounding box center [92, 172] width 159 height 34
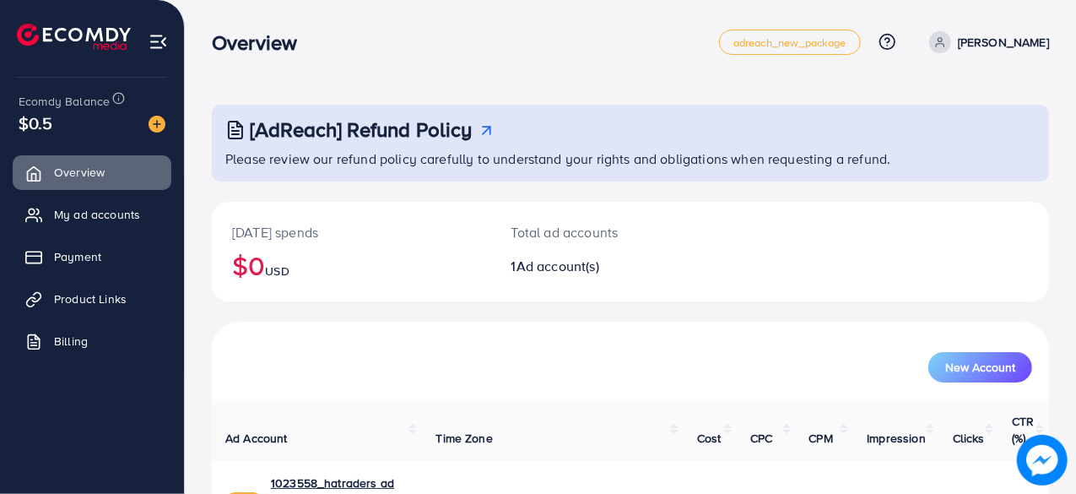
scroll to position [86, 0]
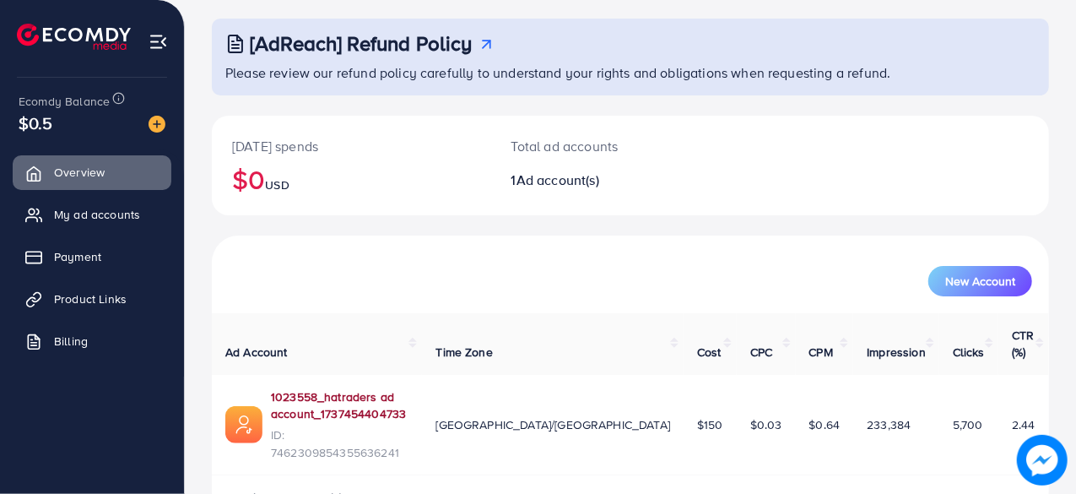
click at [394, 388] on link "1023558_hatraders ad account_1737454404733" at bounding box center [340, 405] width 138 height 35
click at [115, 221] on span "My ad accounts" at bounding box center [101, 214] width 86 height 17
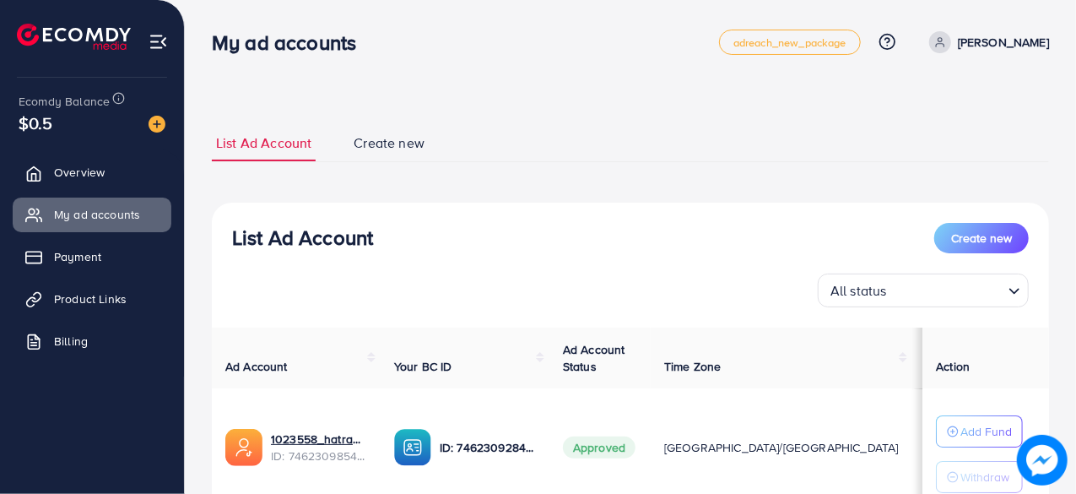
scroll to position [133, 0]
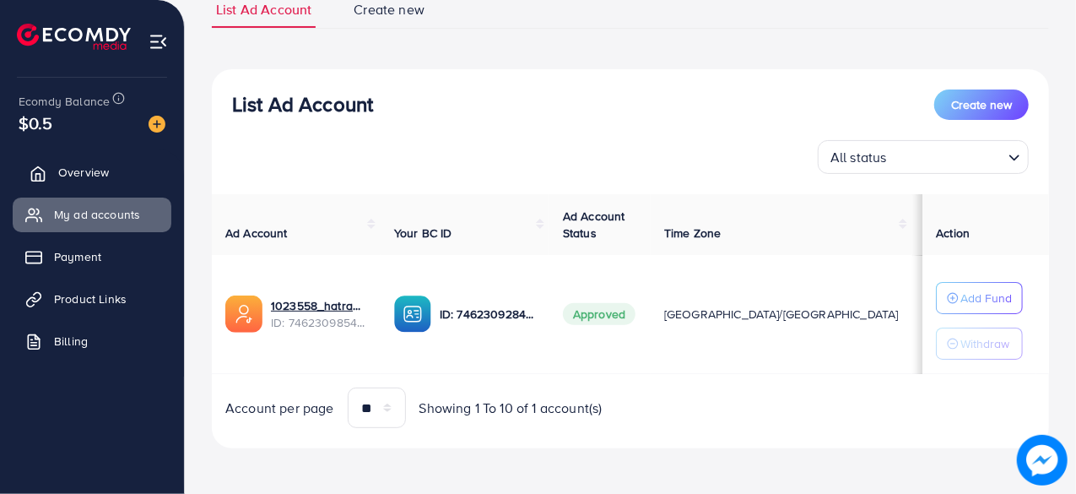
click at [95, 165] on span "Overview" at bounding box center [83, 172] width 51 height 17
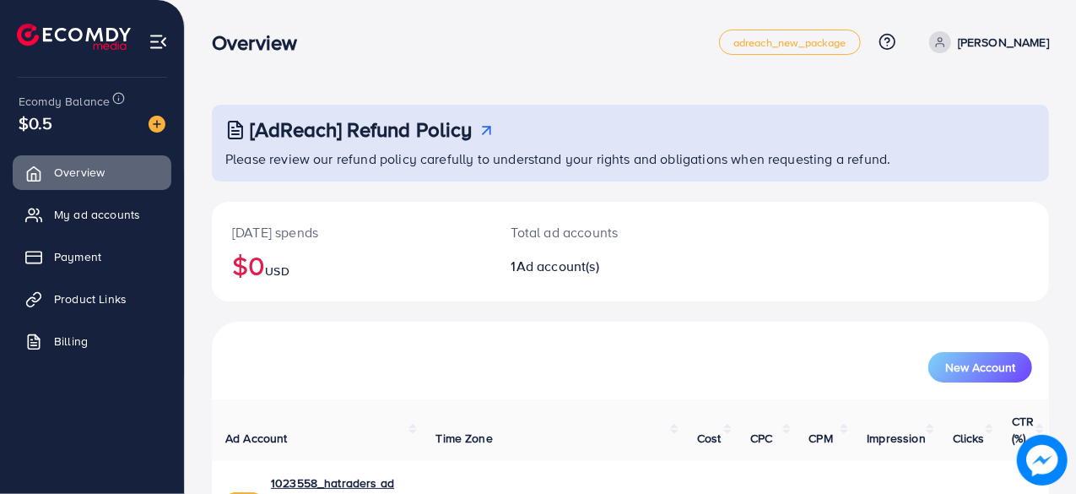
scroll to position [86, 0]
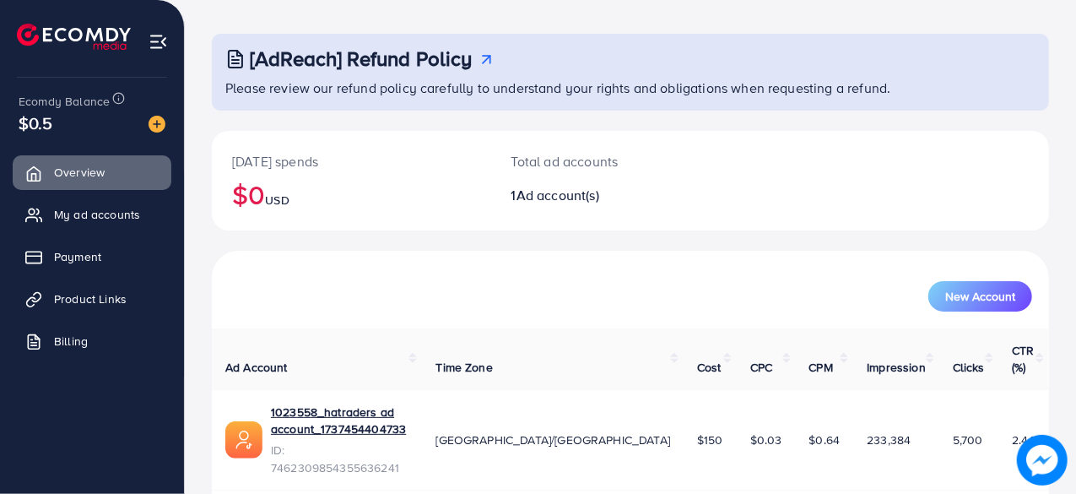
scroll to position [86, 0]
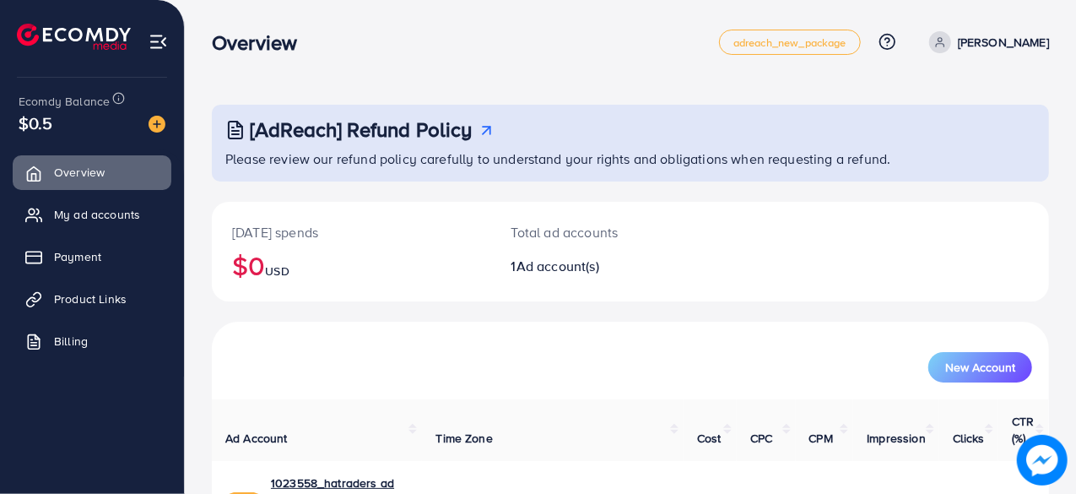
scroll to position [86, 0]
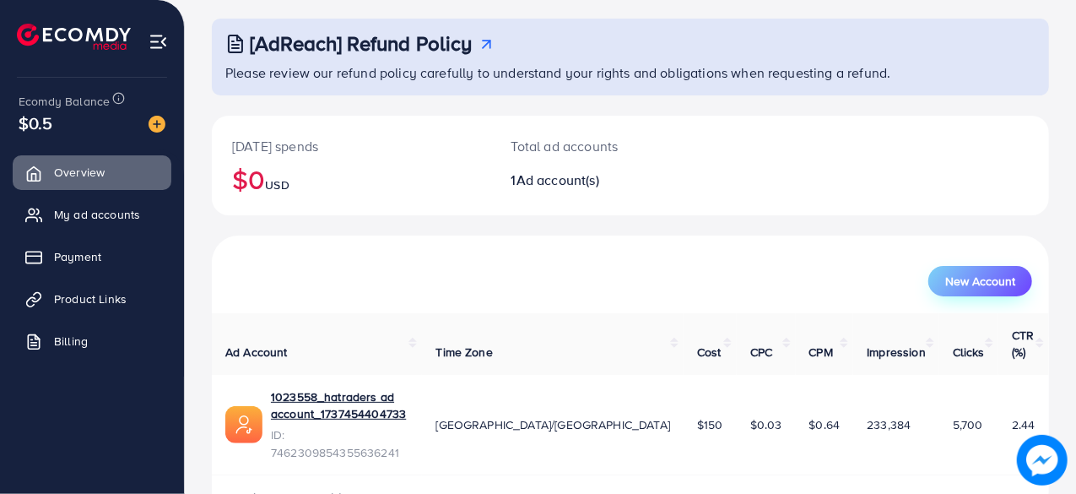
click at [977, 280] on span "New Account" at bounding box center [980, 281] width 70 height 12
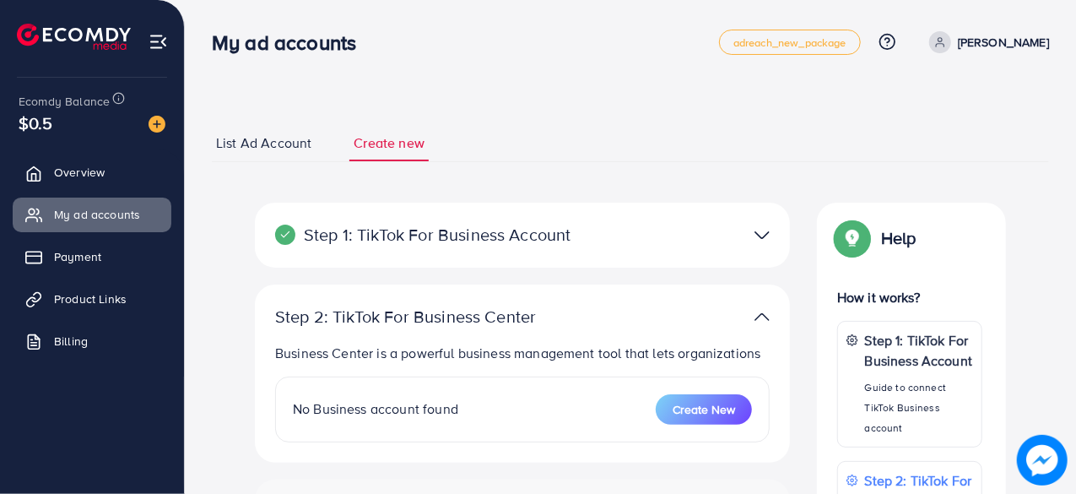
select select
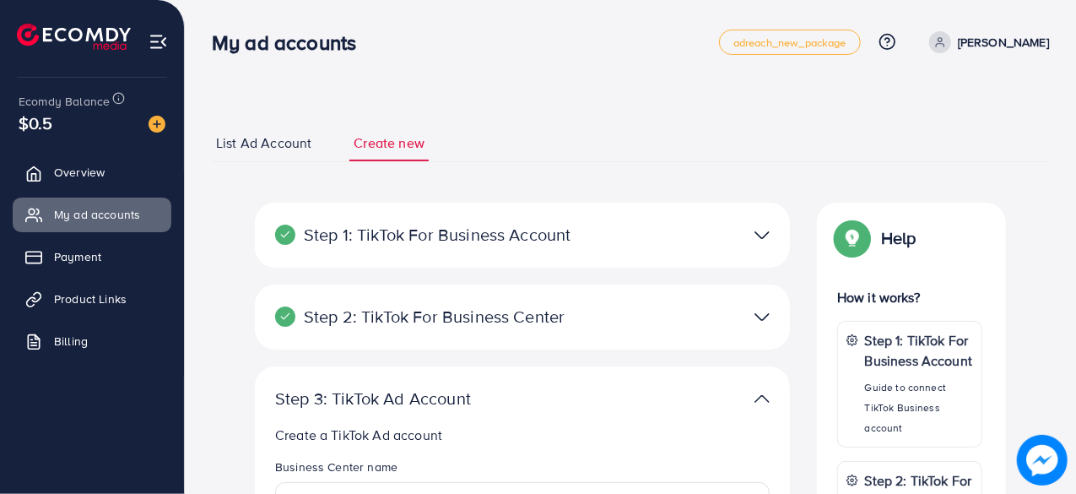
click at [230, 131] on link "List Ad Account" at bounding box center [264, 143] width 104 height 36
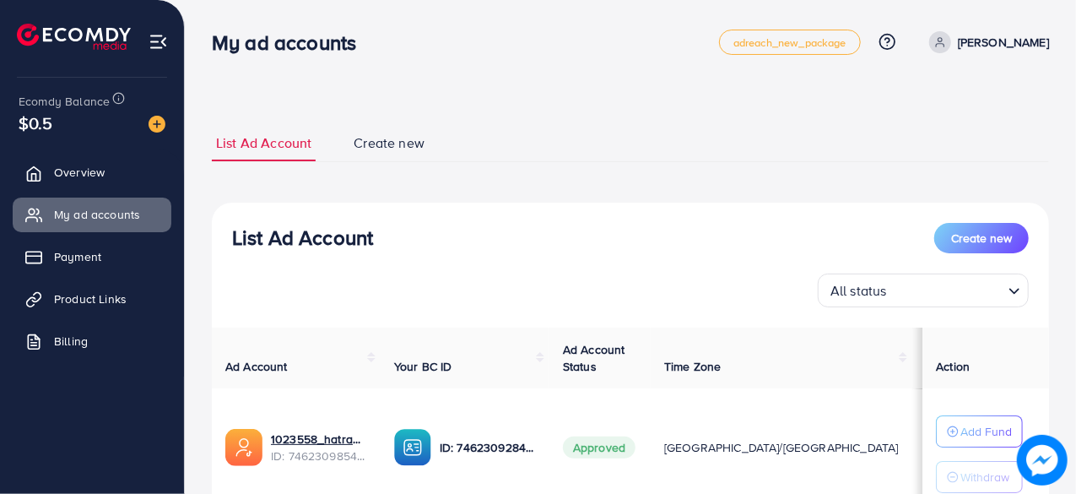
scroll to position [133, 0]
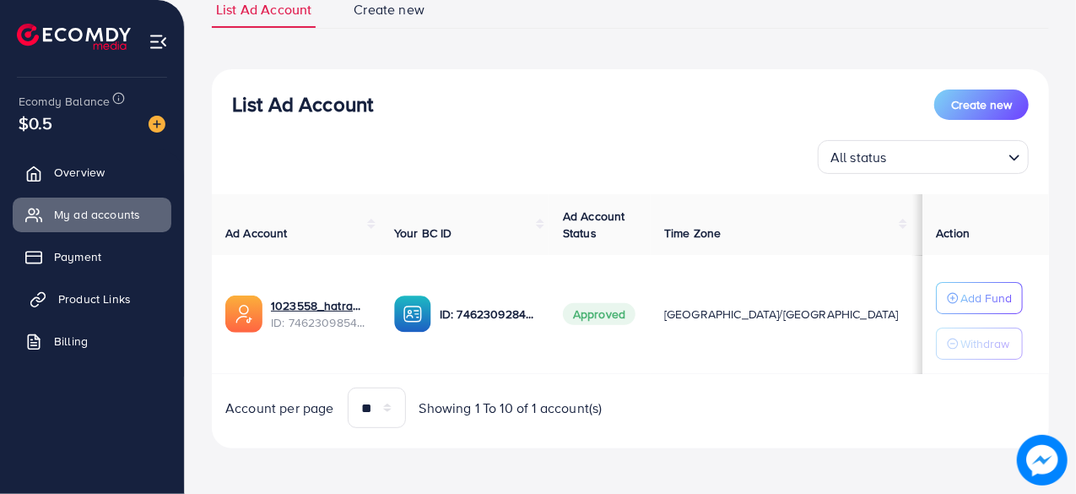
click at [99, 286] on link "Product Links" at bounding box center [92, 299] width 159 height 34
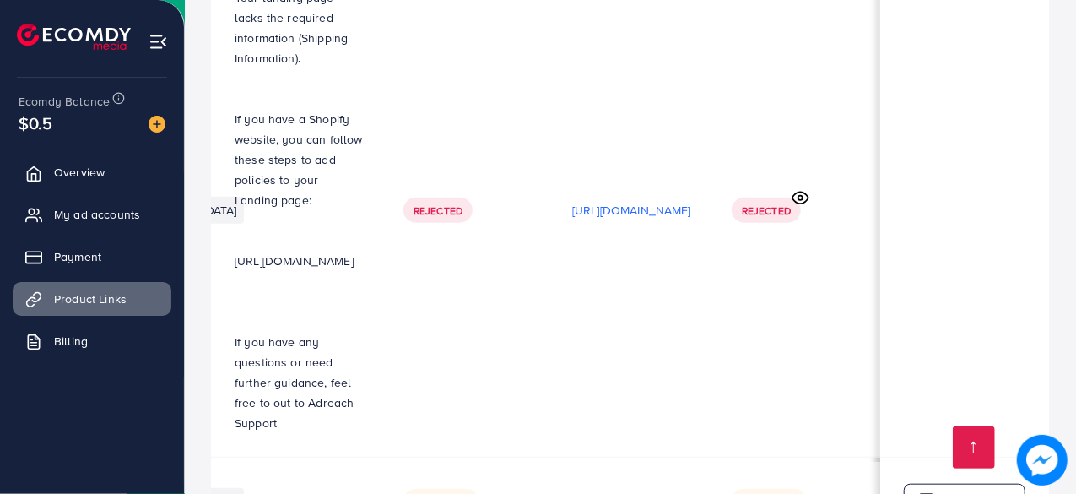
scroll to position [0, 487]
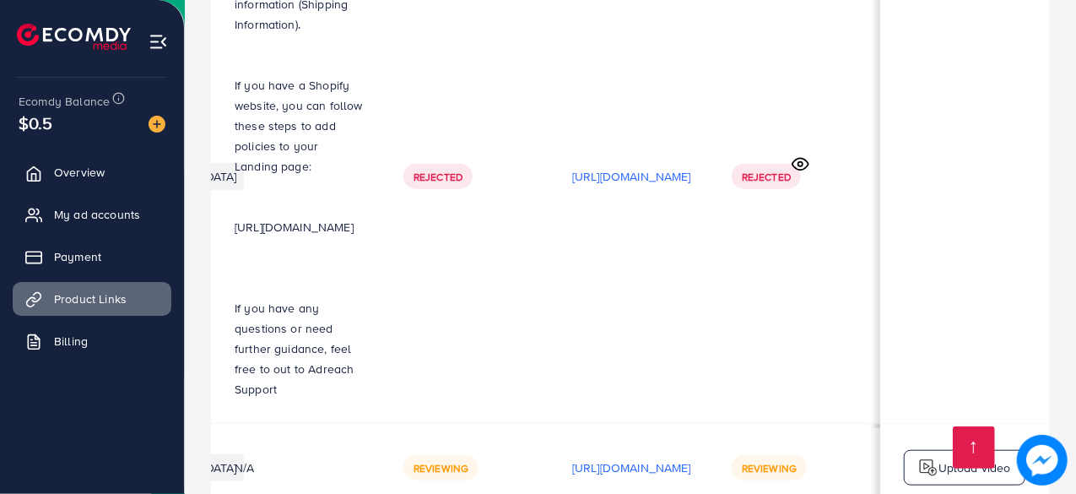
scroll to position [0, 583]
click at [110, 219] on span "My ad accounts" at bounding box center [101, 214] width 86 height 17
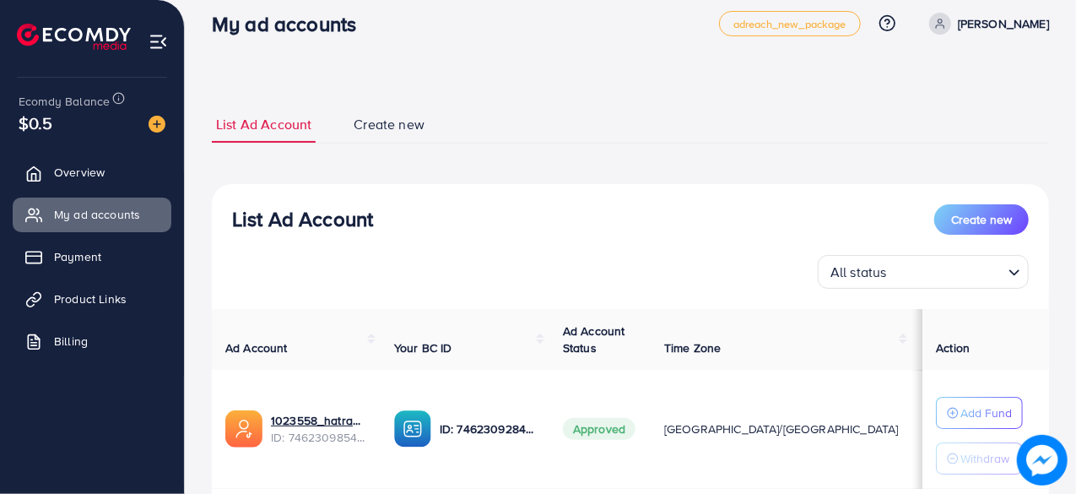
scroll to position [133, 0]
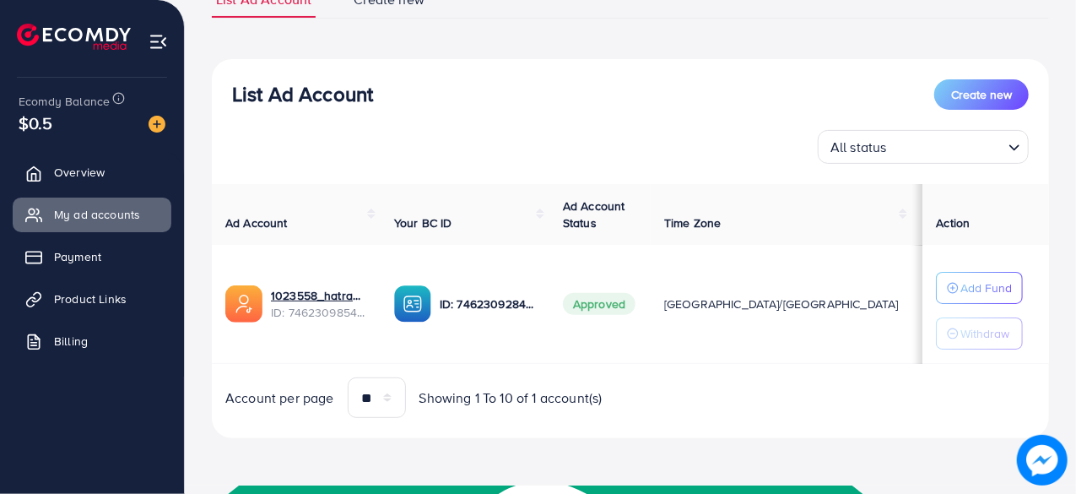
scroll to position [133, 0]
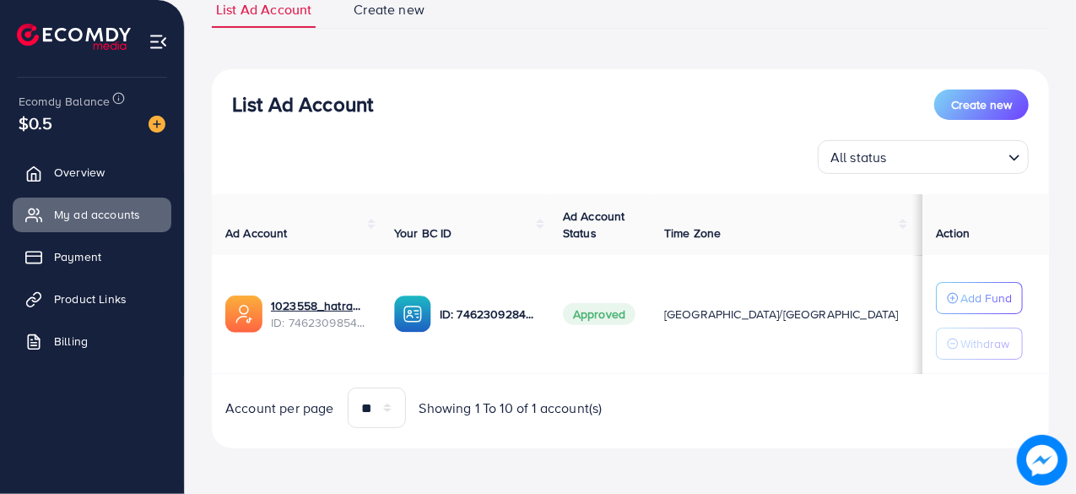
scroll to position [611, 0]
click at [85, 297] on span "Product Links" at bounding box center [94, 298] width 73 height 17
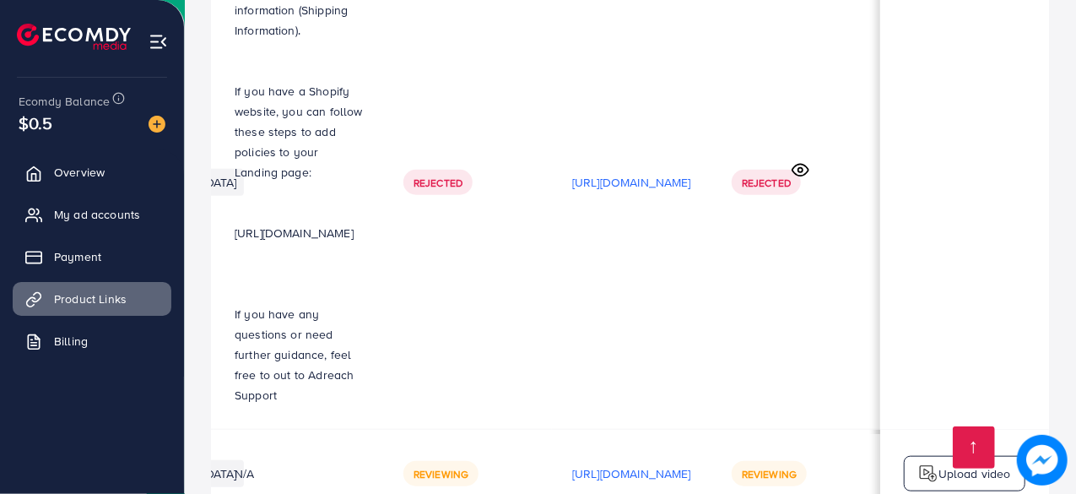
scroll to position [0, 348]
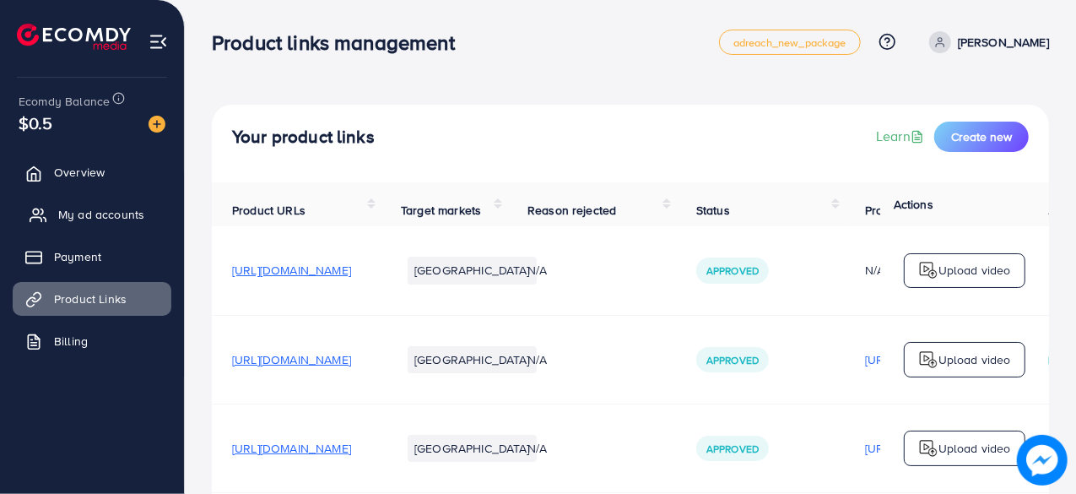
scroll to position [611, 0]
click at [81, 220] on span "My ad accounts" at bounding box center [101, 214] width 86 height 17
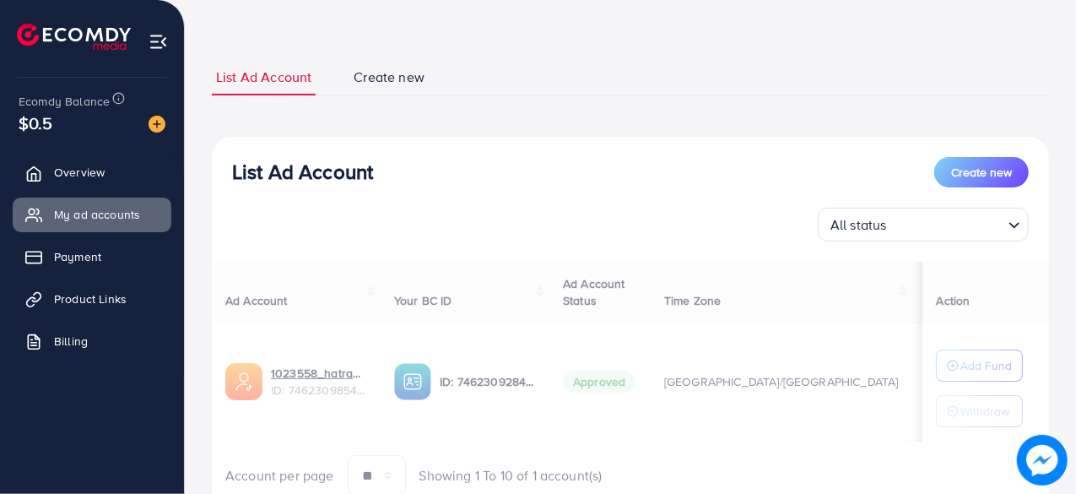
select select
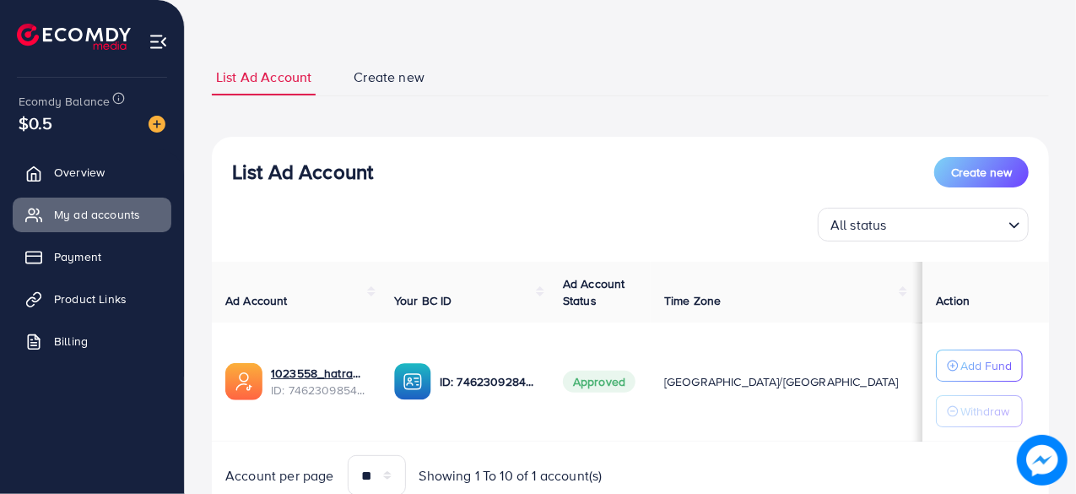
scroll to position [133, 0]
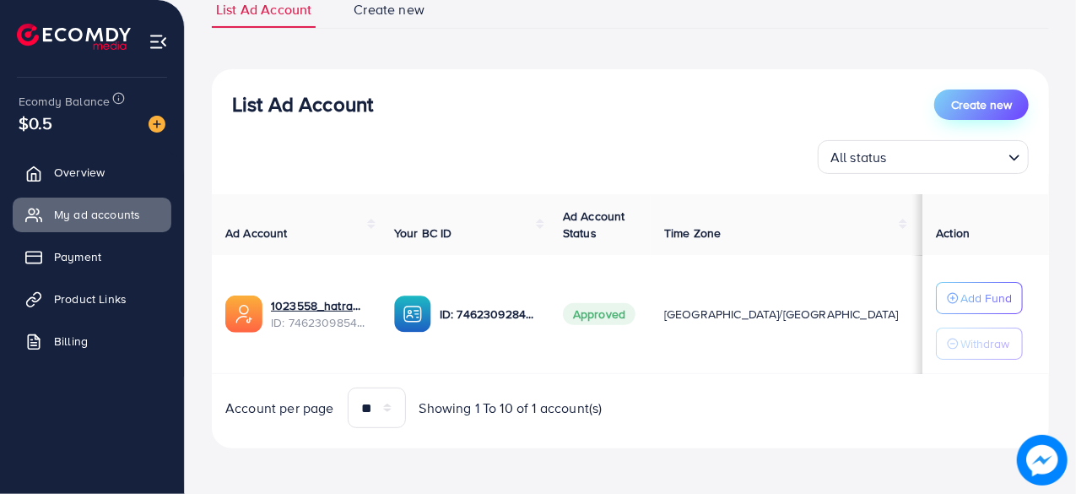
click at [974, 100] on span "Create new" at bounding box center [981, 104] width 61 height 17
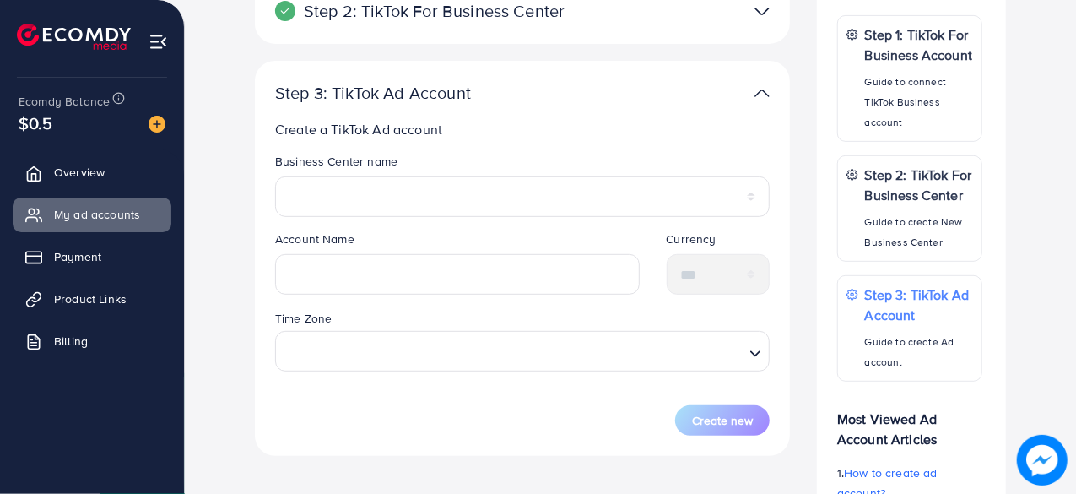
scroll to position [306, 0]
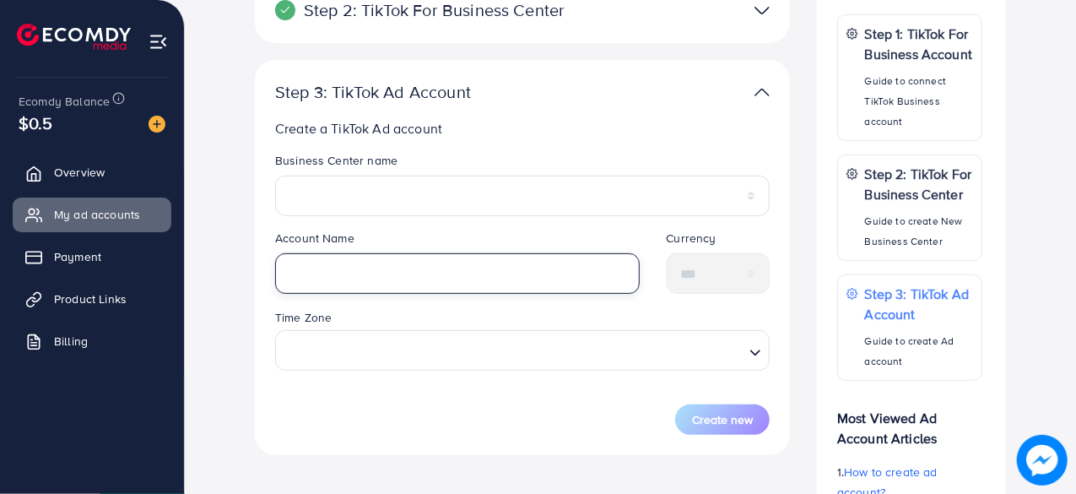
click at [535, 276] on input "text" at bounding box center [457, 273] width 365 height 41
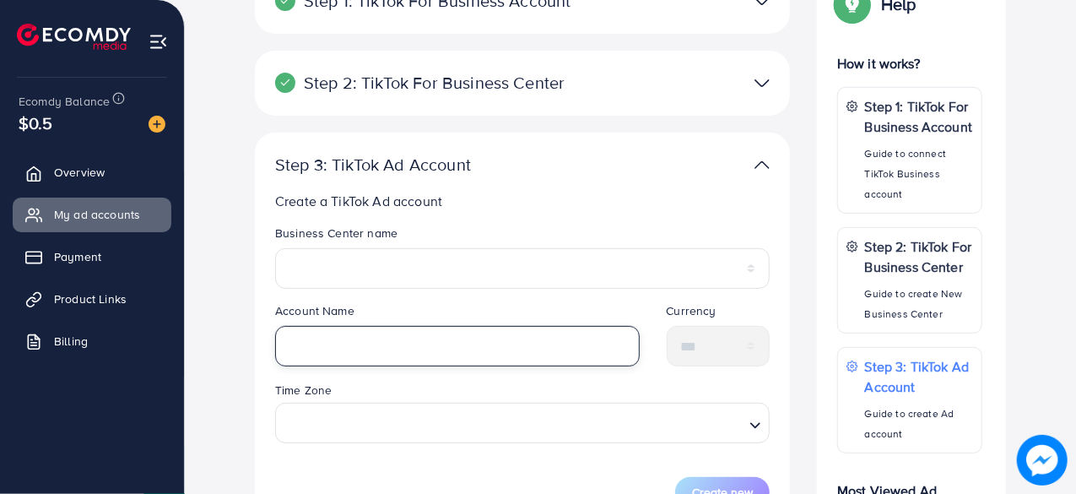
scroll to position [233, 0]
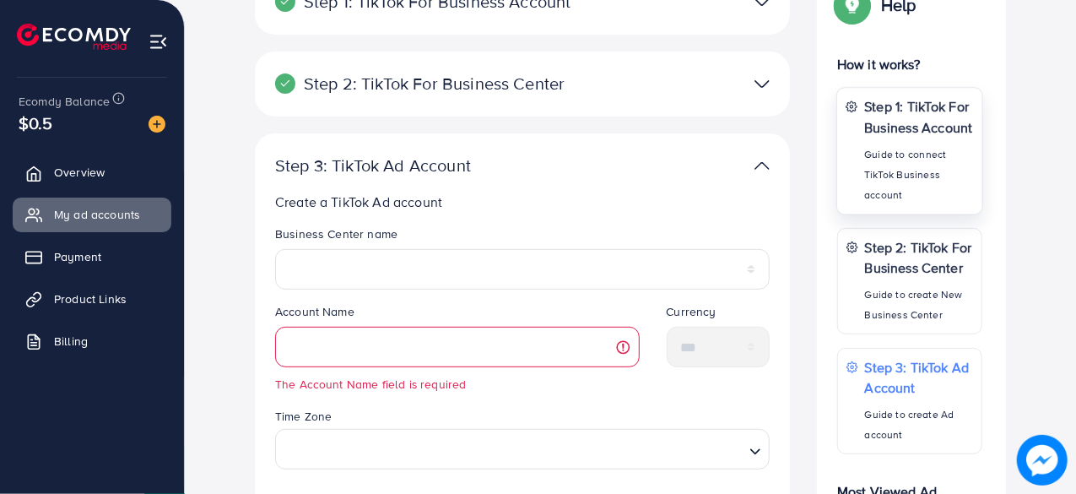
click at [927, 110] on p "Step 1: TikTok For Business Account" at bounding box center [919, 116] width 110 height 41
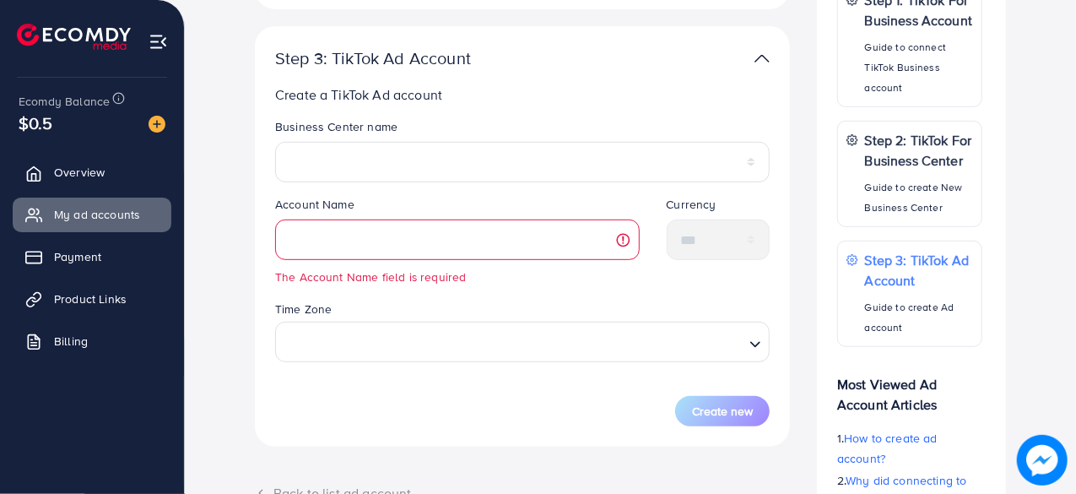
scroll to position [550, 0]
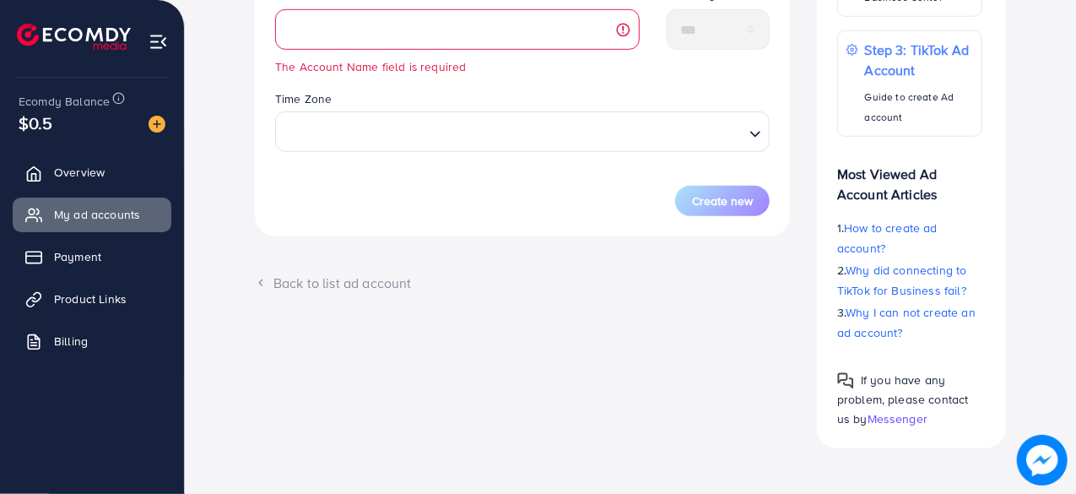
click at [376, 283] on div "Back to list ad account" at bounding box center [522, 283] width 535 height 19
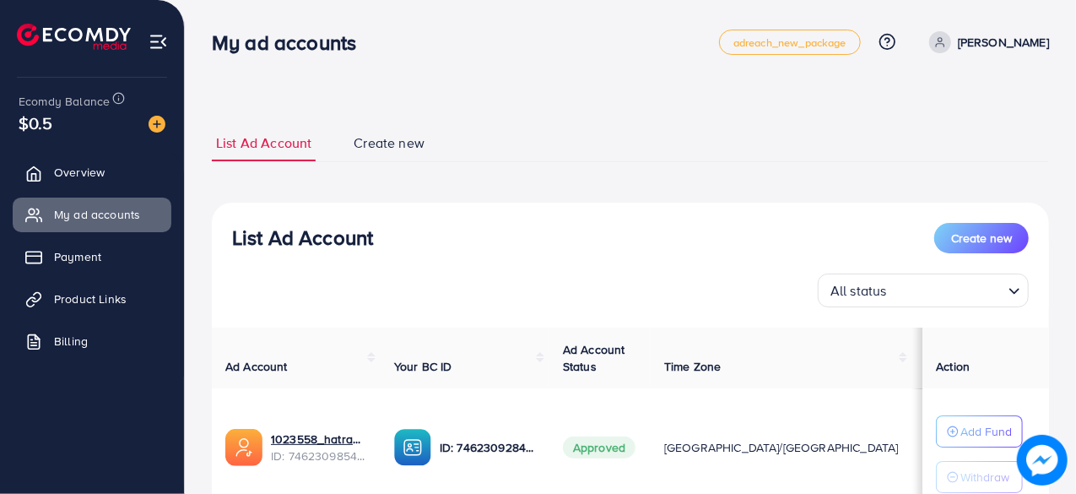
scroll to position [133, 0]
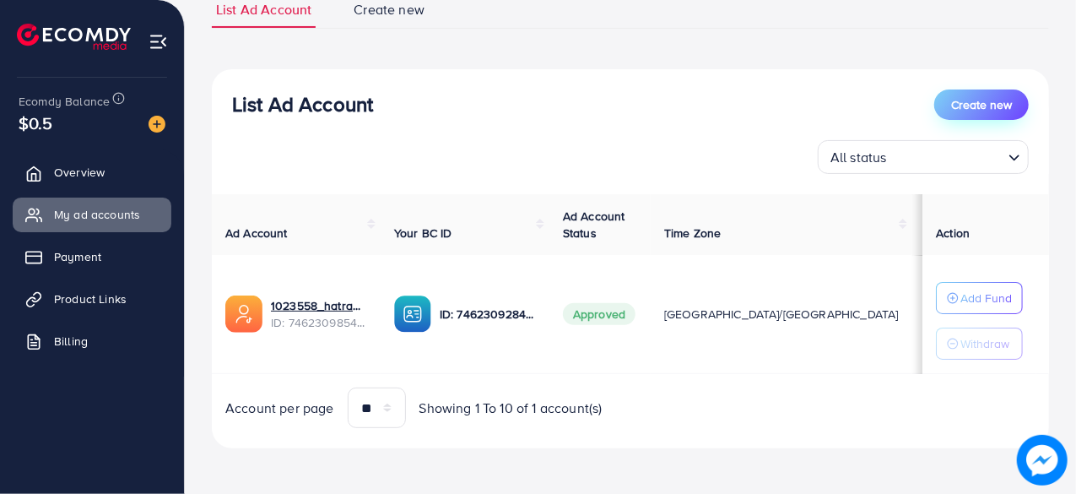
click at [978, 100] on span "Create new" at bounding box center [981, 104] width 61 height 17
